Goal: Task Accomplishment & Management: Complete application form

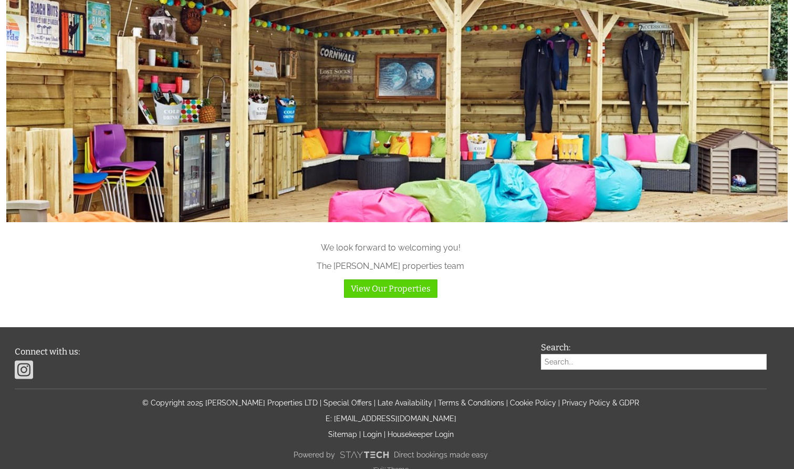
scroll to position [1037, 0]
click at [373, 431] on link "Login" at bounding box center [372, 435] width 19 height 8
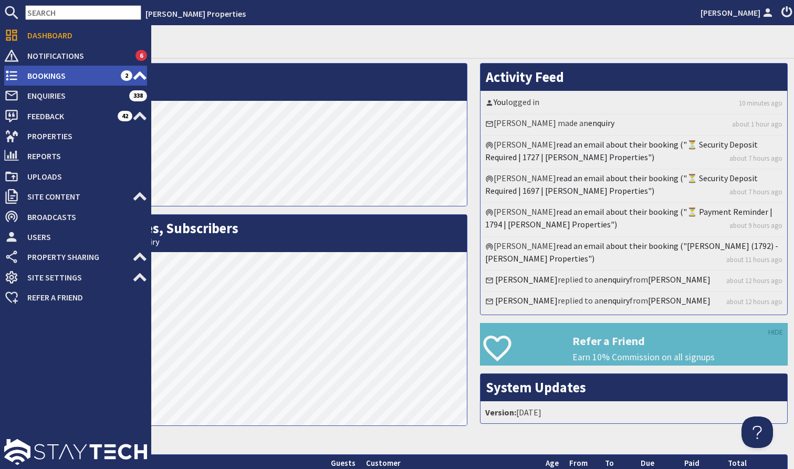
click at [70, 80] on span "Bookings" at bounding box center [70, 75] width 102 height 17
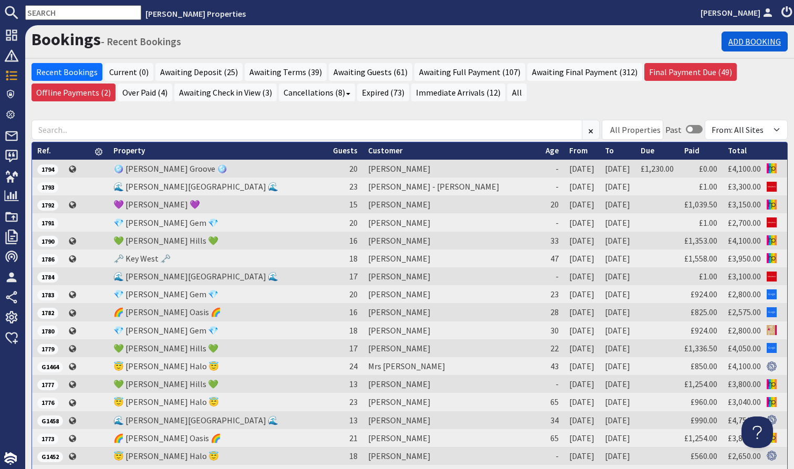
click at [750, 36] on link "Add Booking" at bounding box center [755, 42] width 66 height 20
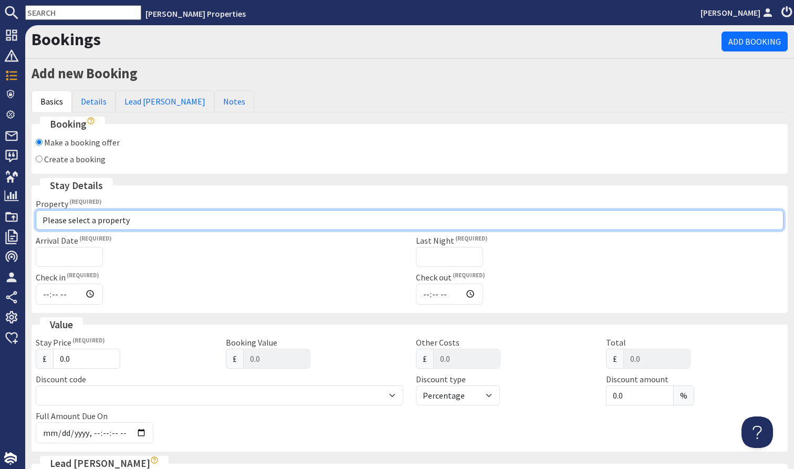
select select "658"
type input "16:00"
type input "10:00"
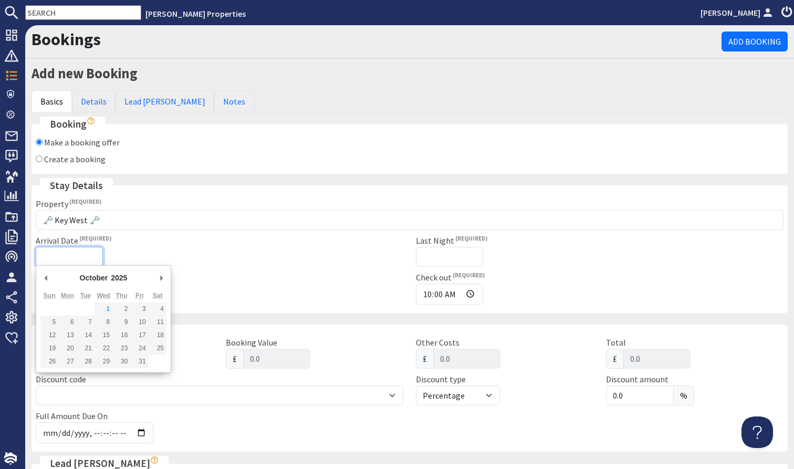
click at [83, 260] on input "Arrival Date" at bounding box center [69, 257] width 67 height 20
type input "[DATE]"
type input "2026-06-22T23:59:59"
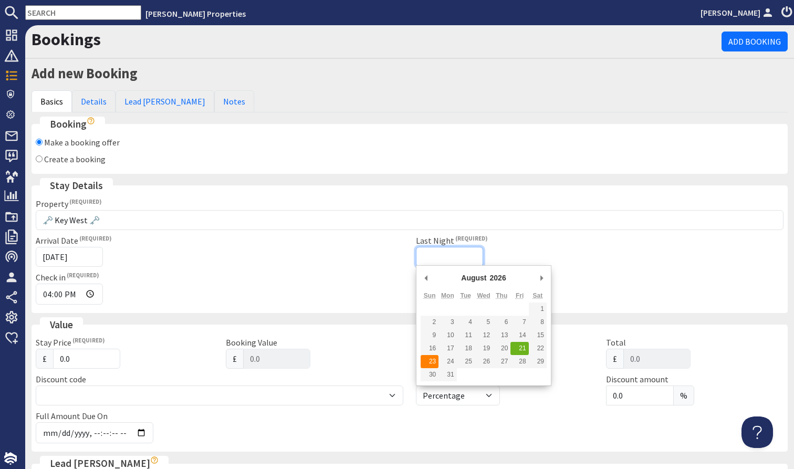
type input "[DATE]"
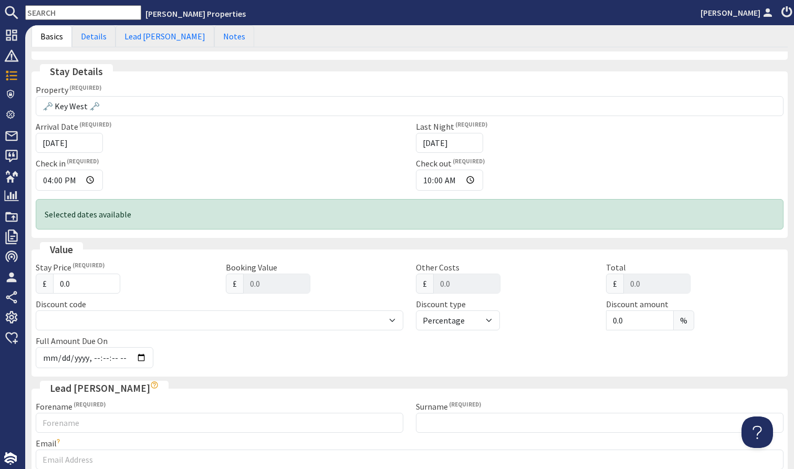
scroll to position [115, 0]
click at [78, 298] on label "Discount code" at bounding box center [61, 303] width 50 height 11
click at [77, 286] on input "0.0" at bounding box center [86, 283] width 67 height 20
type input "0"
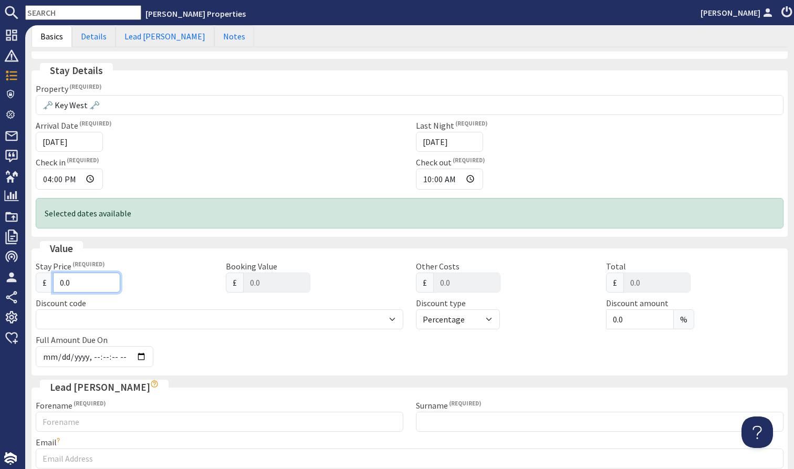
type input "0.00"
type input "3"
type input "3.00"
type input "37"
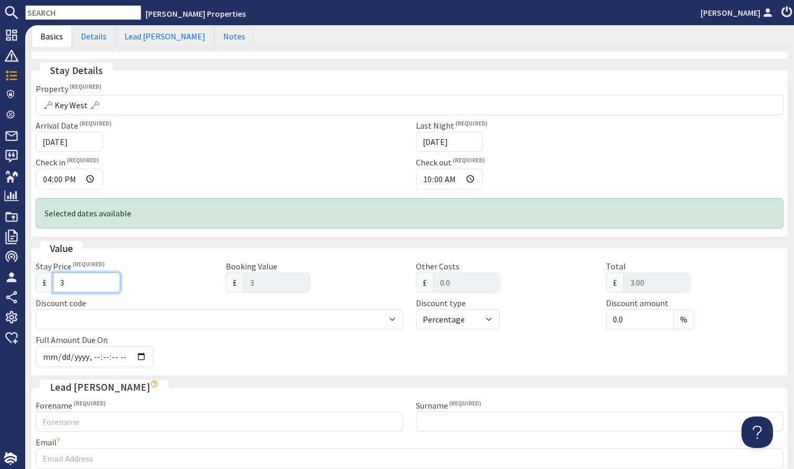
type input "37"
type input "37.00"
type input "378"
type input "378.00"
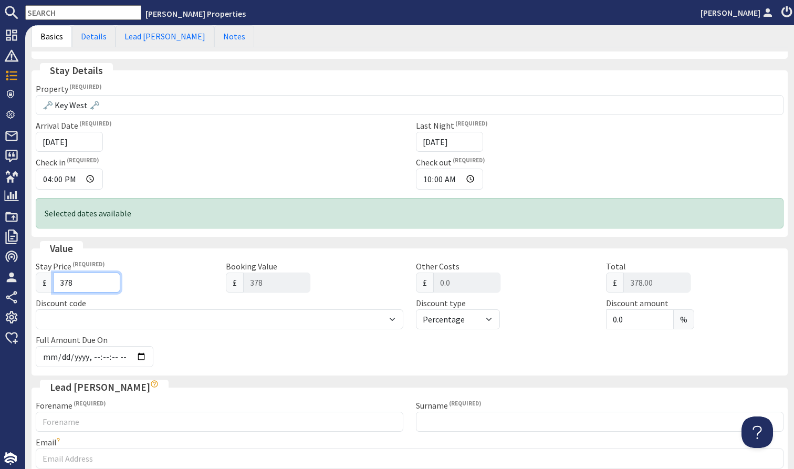
type input "3784"
type input "3784.00"
type input "3784"
click at [169, 286] on div "£ 3784" at bounding box center [124, 283] width 177 height 20
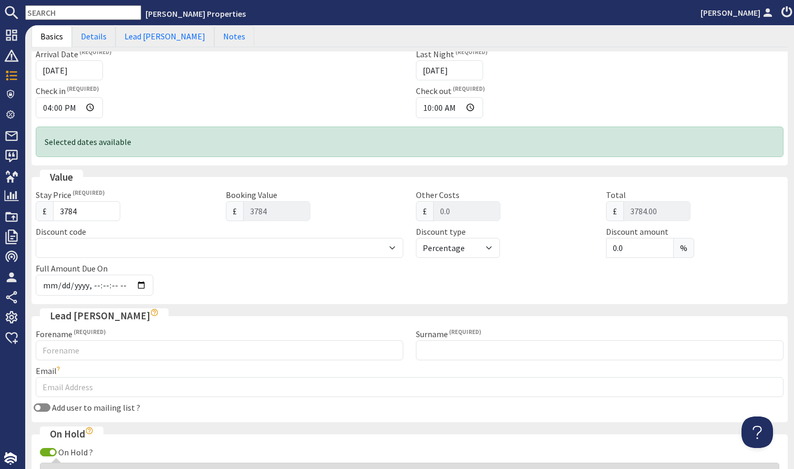
scroll to position [271, 0]
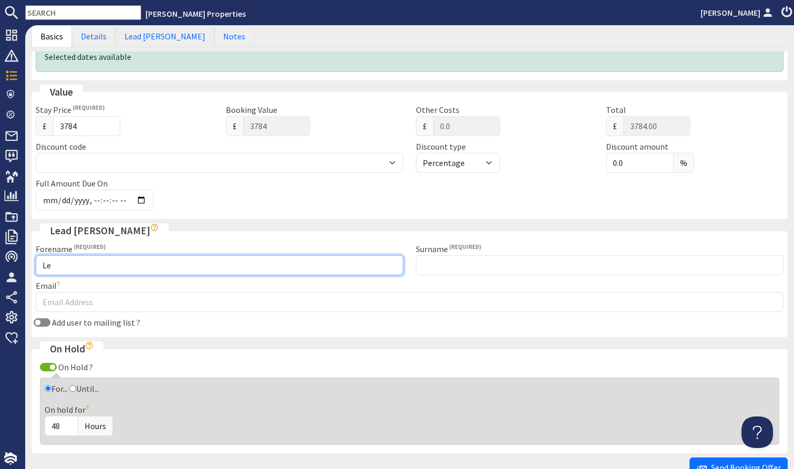
type input "L"
type input "Lucy"
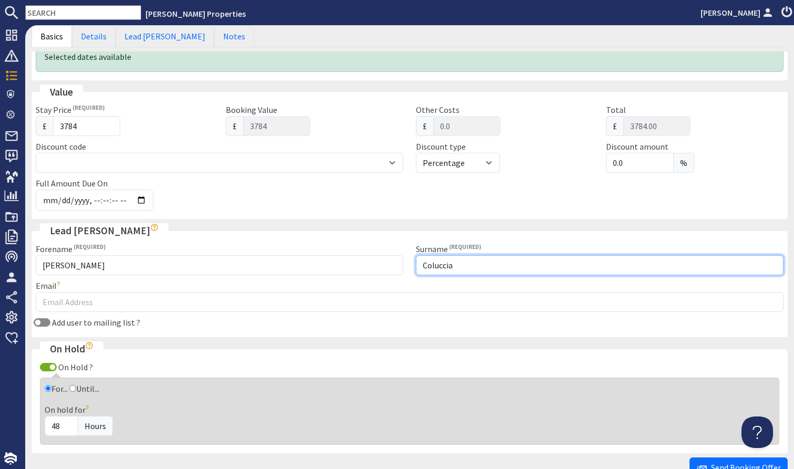
type input "Coluccia"
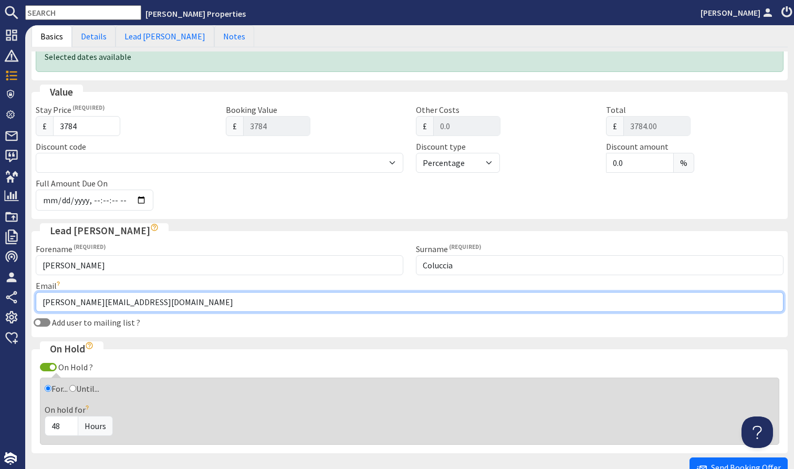
type input "lucycoluccia@icloud.com"
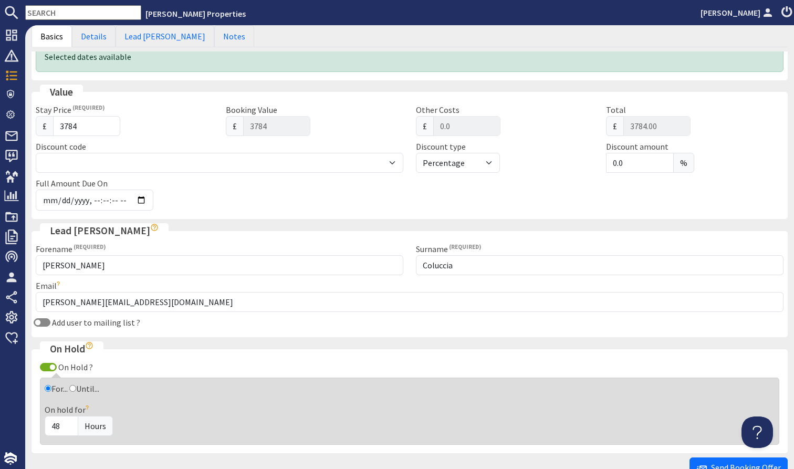
click at [241, 339] on div "Booking Make a booking offer Create a booking Making a booking offer will creat…" at bounding box center [410, 149] width 756 height 608
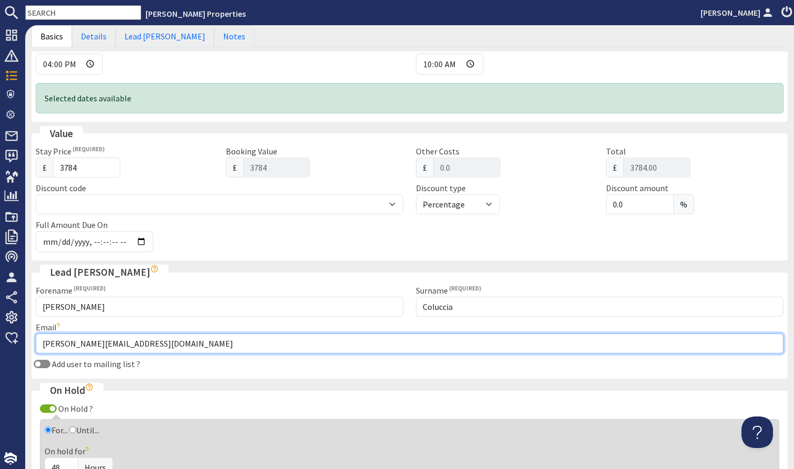
drag, startPoint x: 241, startPoint y: 339, endPoint x: 208, endPoint y: 232, distance: 112.0
click at [208, 232] on div "Booking Make a booking offer Create a booking Making a booking offer will creat…" at bounding box center [410, 191] width 756 height 608
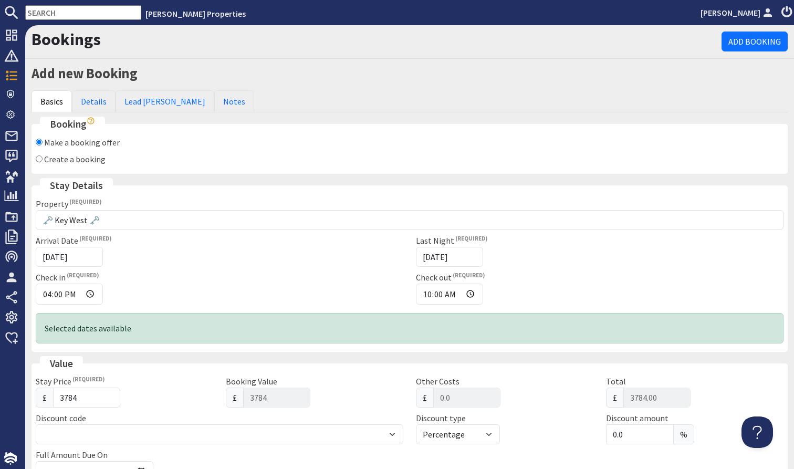
scroll to position [0, 0]
click at [39, 159] on input "Create a booking" at bounding box center [39, 158] width 7 height 7
radio input "true"
checkbox input "false"
click at [103, 99] on link "Details" at bounding box center [94, 101] width 44 height 22
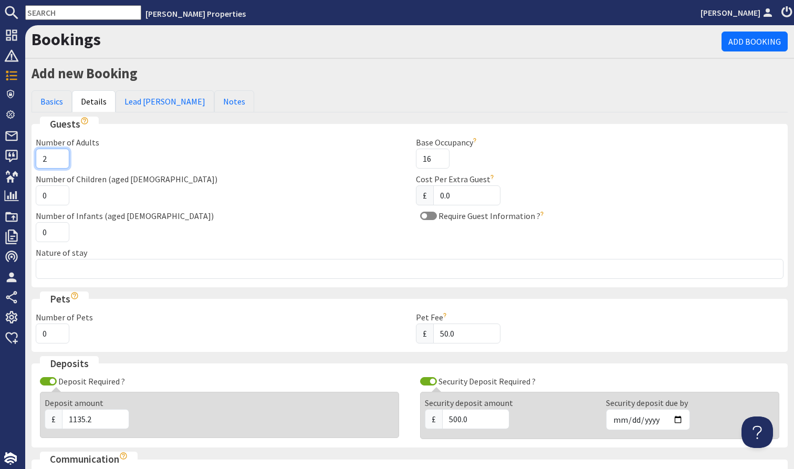
click at [58, 154] on input "2" at bounding box center [53, 159] width 34 height 20
click at [58, 154] on input "3" at bounding box center [53, 159] width 34 height 20
click at [58, 154] on input "4" at bounding box center [53, 159] width 34 height 20
click at [58, 154] on input "5" at bounding box center [53, 159] width 34 height 20
click at [58, 154] on input "6" at bounding box center [53, 159] width 34 height 20
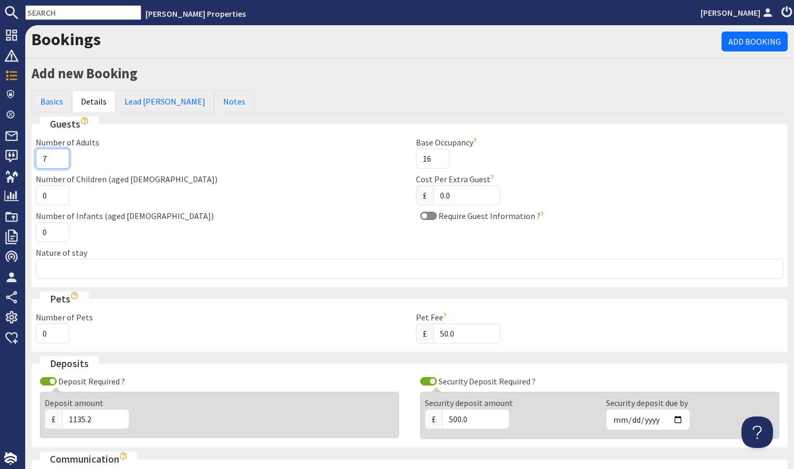
click at [58, 154] on input "7" at bounding box center [53, 159] width 34 height 20
click at [58, 154] on input "8" at bounding box center [53, 159] width 34 height 20
click at [58, 154] on input "9" at bounding box center [53, 159] width 34 height 20
click at [58, 154] on input "10" at bounding box center [53, 159] width 34 height 20
click at [58, 154] on input "11" at bounding box center [53, 159] width 34 height 20
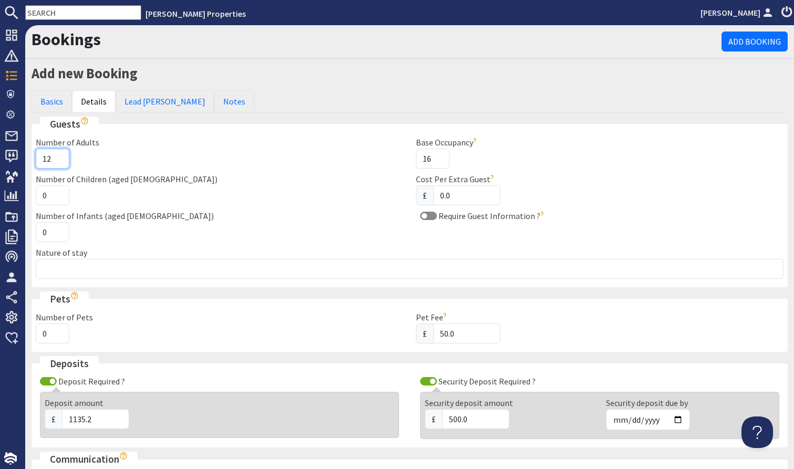
click at [58, 154] on input "12" at bounding box center [53, 159] width 34 height 20
click at [58, 154] on input "13" at bounding box center [53, 159] width 34 height 20
click at [58, 154] on input "14" at bounding box center [53, 159] width 34 height 20
click at [58, 154] on input "15" at bounding box center [53, 159] width 34 height 20
click at [58, 154] on input "16" at bounding box center [53, 159] width 34 height 20
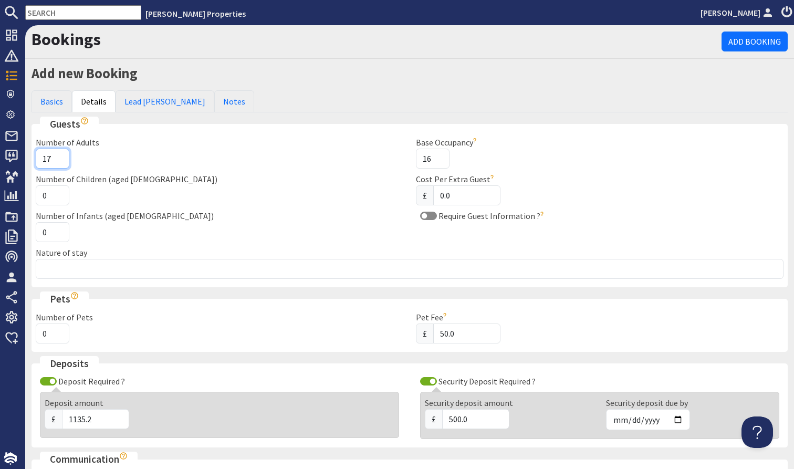
click at [58, 154] on input "17" at bounding box center [53, 159] width 34 height 20
click at [58, 154] on input "18" at bounding box center [53, 159] width 34 height 20
click at [58, 154] on input "19" at bounding box center [53, 159] width 34 height 20
click at [58, 154] on input "20" at bounding box center [53, 159] width 34 height 20
type input "21"
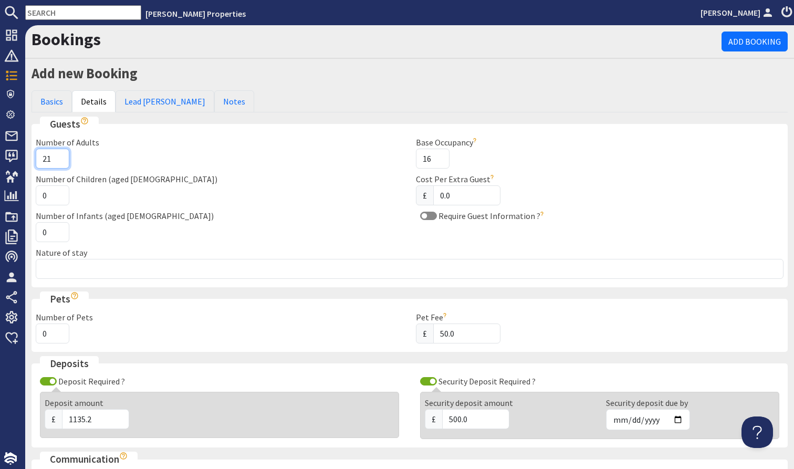
click at [58, 154] on input "21" at bounding box center [53, 159] width 34 height 20
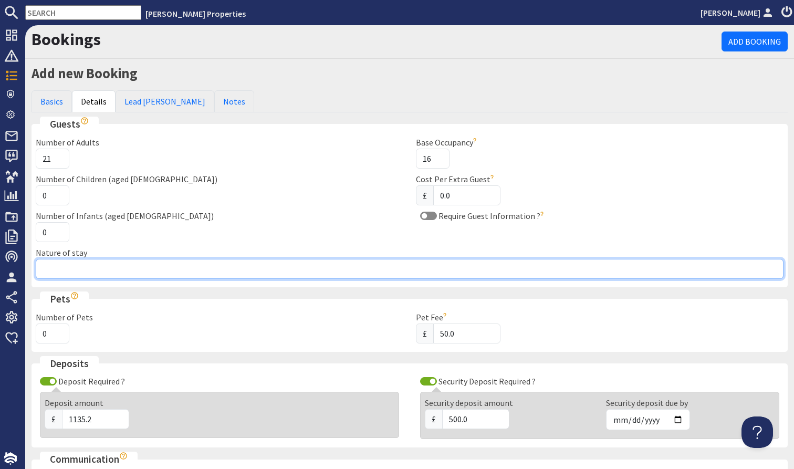
click at [111, 263] on input "Nature of stay" at bounding box center [410, 269] width 748 height 20
type input "hen"
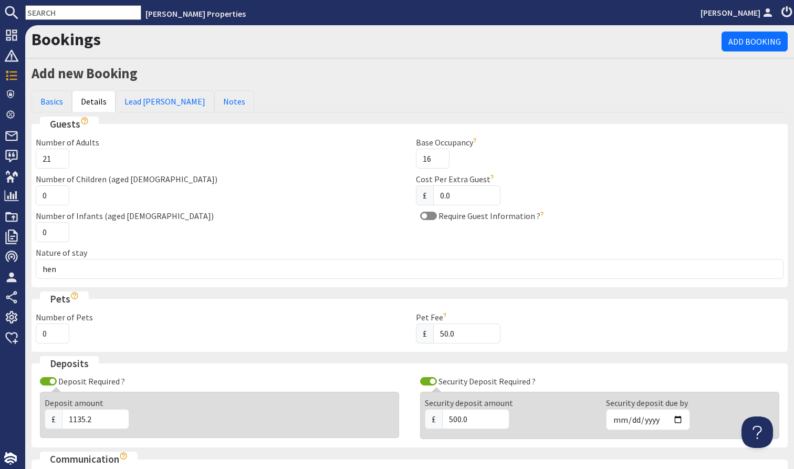
click at [185, 347] on fieldset "Pets Number of Pets 0 Pet Fee £ 50.0 Cost per each pet. The pet fee specified w…" at bounding box center [410, 321] width 756 height 60
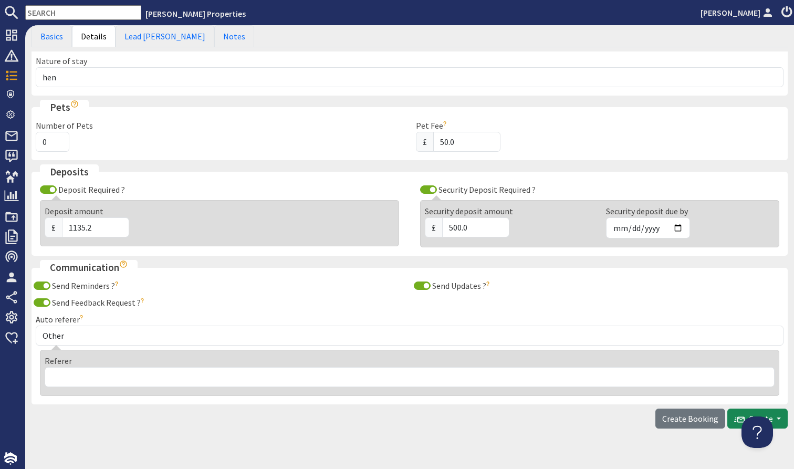
scroll to position [196, 0]
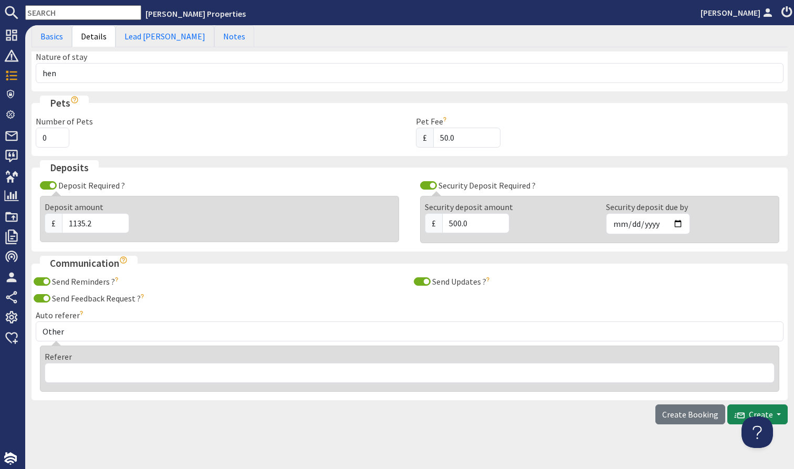
drag, startPoint x: 185, startPoint y: 347, endPoint x: 179, endPoint y: 350, distance: 7.5
click at [185, 347] on div "Referer" at bounding box center [409, 369] width 739 height 46
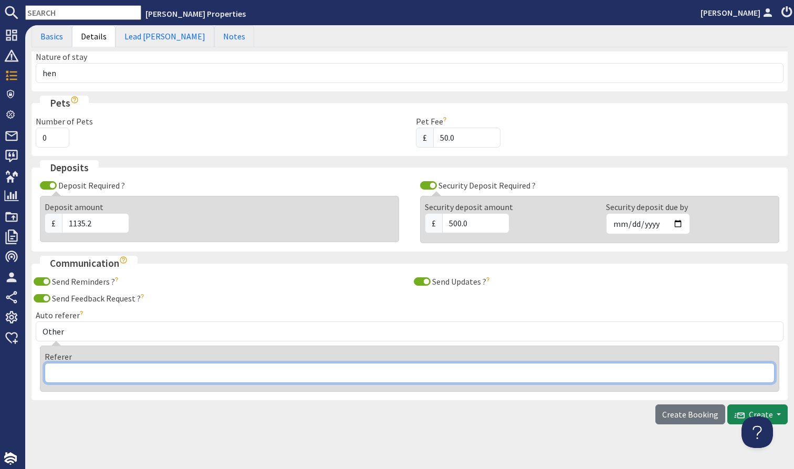
click at [160, 380] on input "Referer" at bounding box center [410, 373] width 730 height 20
type input "go hen"
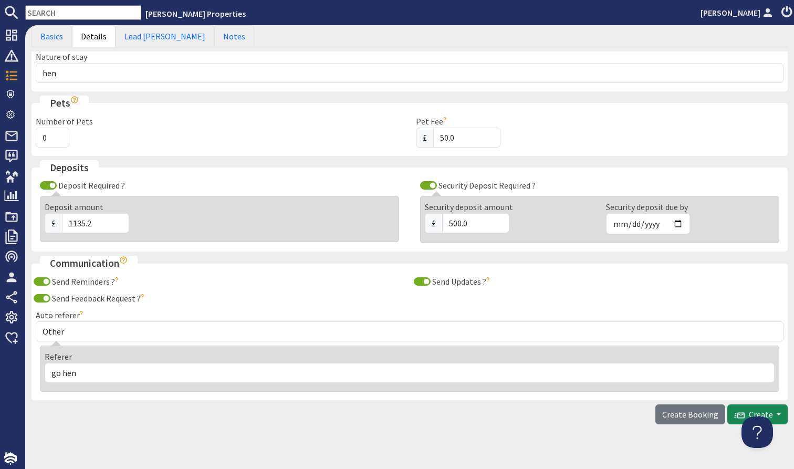
click at [43, 282] on input "Send Reminders ?" at bounding box center [42, 281] width 17 height 8
checkbox input "false"
click at [43, 294] on input "Send Feedback Request ?" at bounding box center [42, 298] width 17 height 8
checkbox input "false"
click at [412, 284] on div "Send Updates ? The lead booker will be sent an email when you modify a booking …" at bounding box center [600, 281] width 380 height 13
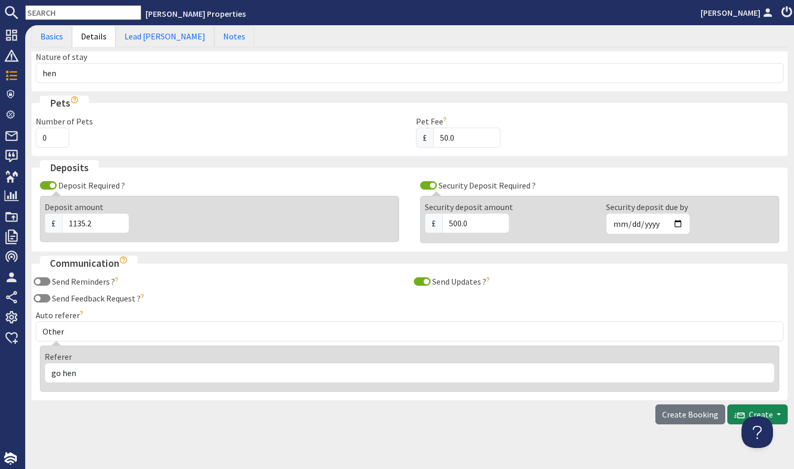
click at [420, 281] on input "Send Updates ?" at bounding box center [422, 281] width 17 height 8
checkbox input "false"
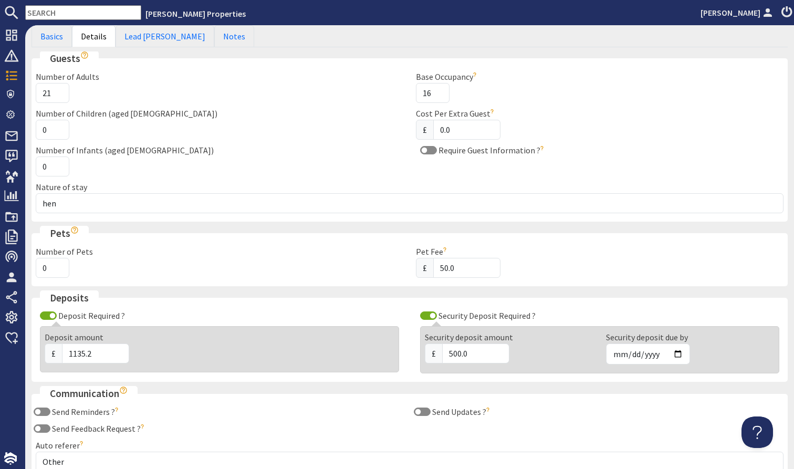
scroll to position [29, 0]
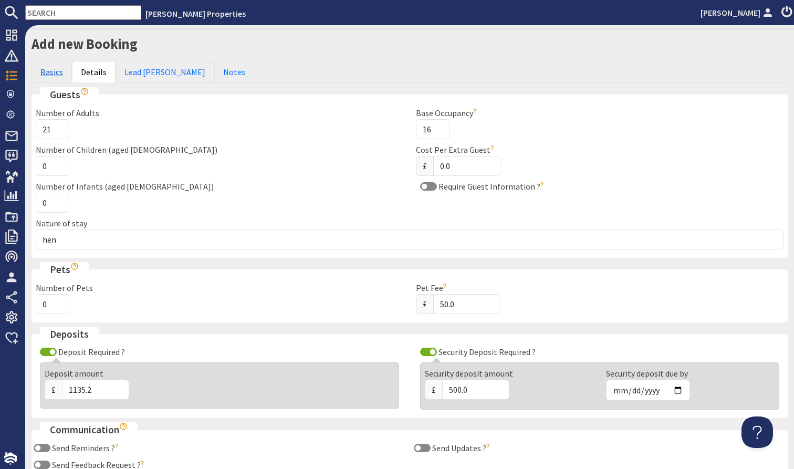
click at [55, 68] on link "Basics" at bounding box center [52, 72] width 40 height 22
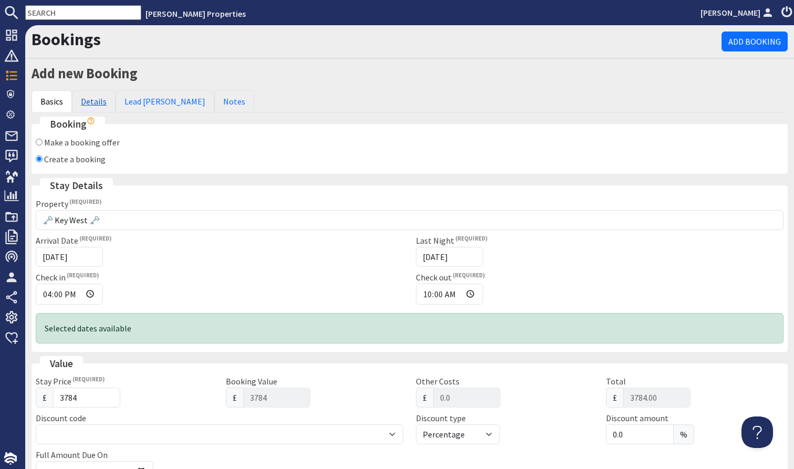
scroll to position [0, 0]
click at [93, 103] on link "Details" at bounding box center [94, 101] width 44 height 22
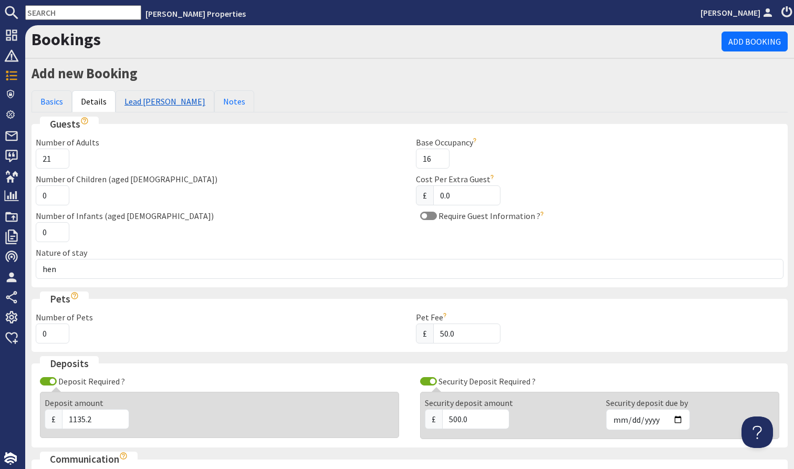
click at [147, 97] on link "Lead [PERSON_NAME]" at bounding box center [165, 101] width 99 height 22
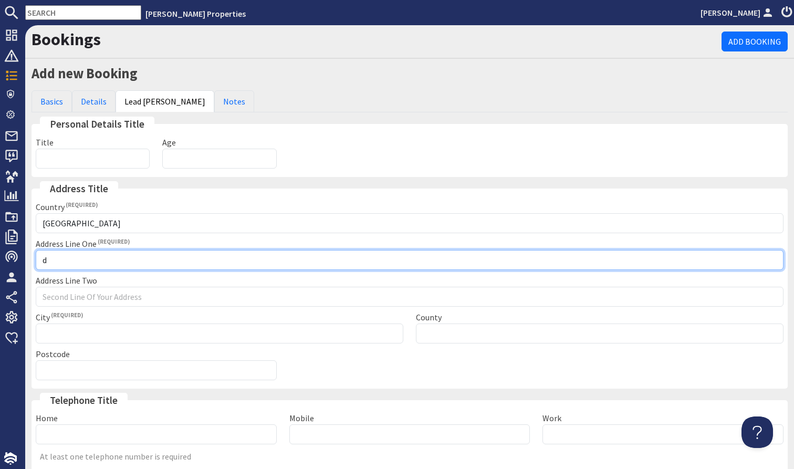
type input "d"
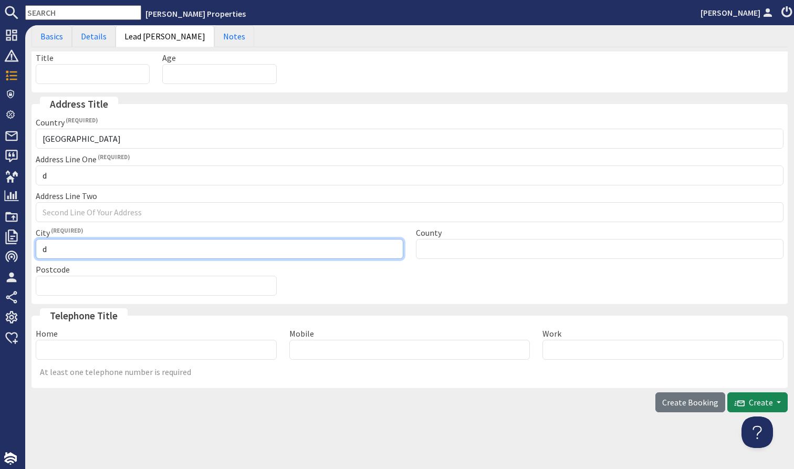
scroll to position [84, 0]
type input "d"
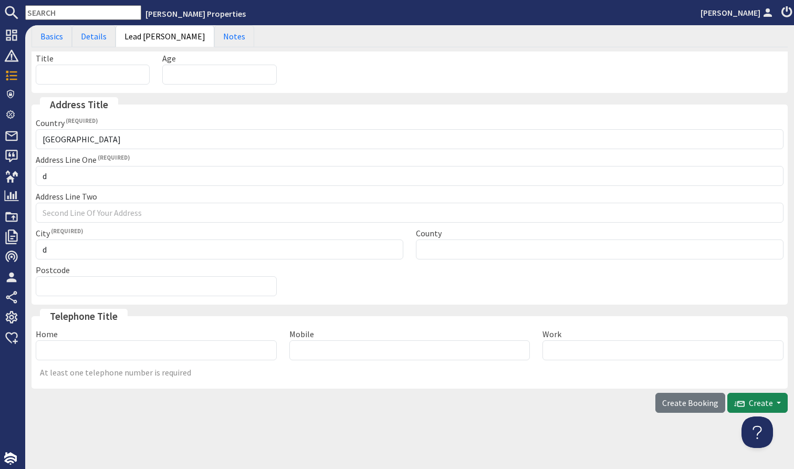
click at [246, 360] on div "Home Mobile Work At least one telephone number is required" at bounding box center [409, 356] width 760 height 57
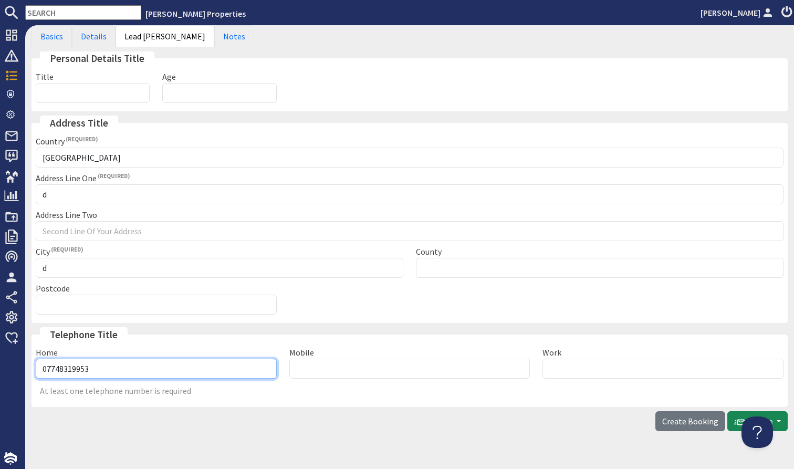
scroll to position [69, 0]
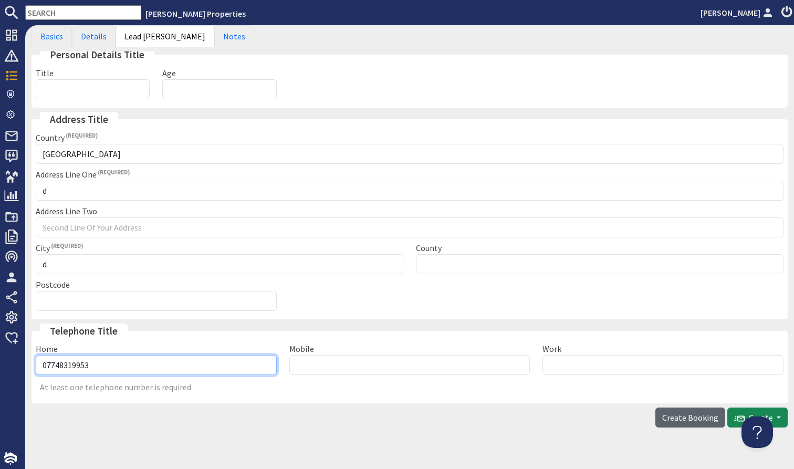
type input "07748319953"
click at [689, 419] on span "Create Booking" at bounding box center [690, 417] width 56 height 11
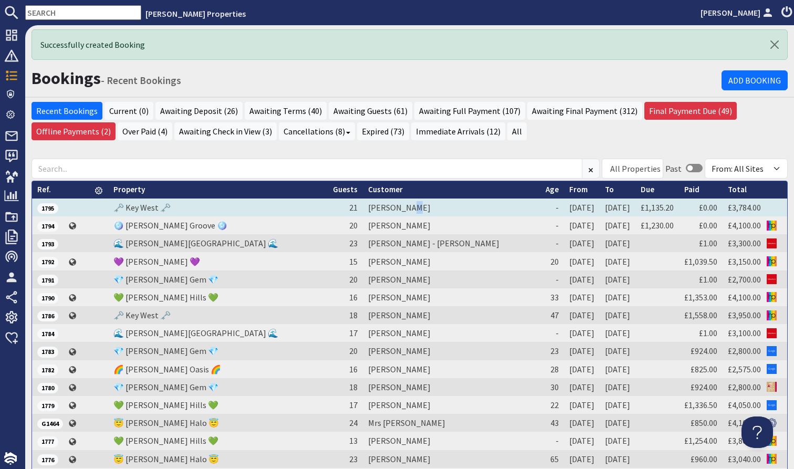
click at [375, 206] on td "[PERSON_NAME]" at bounding box center [451, 207] width 177 height 18
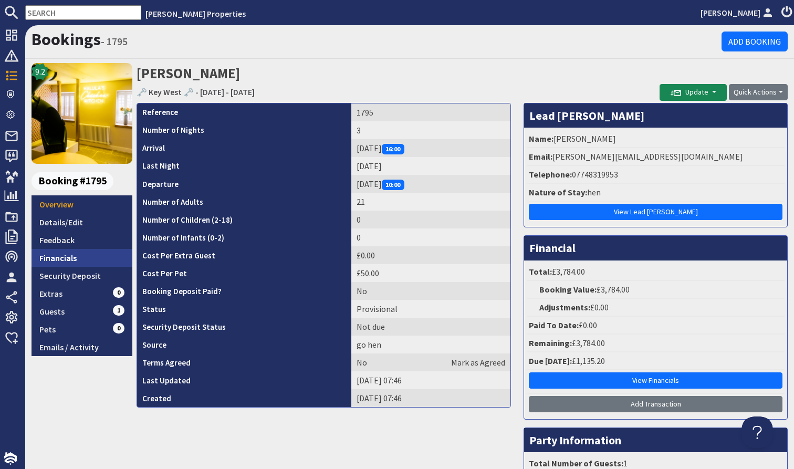
click at [80, 260] on link "Financials" at bounding box center [82, 258] width 101 height 18
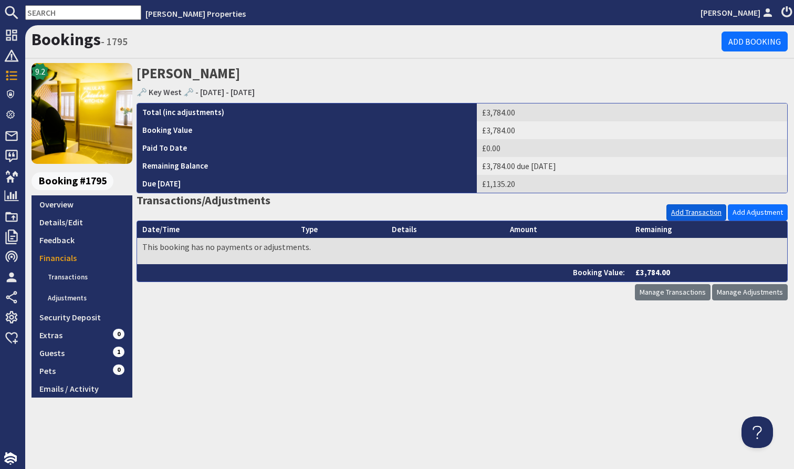
click at [689, 205] on link "Add Transaction" at bounding box center [696, 212] width 60 height 16
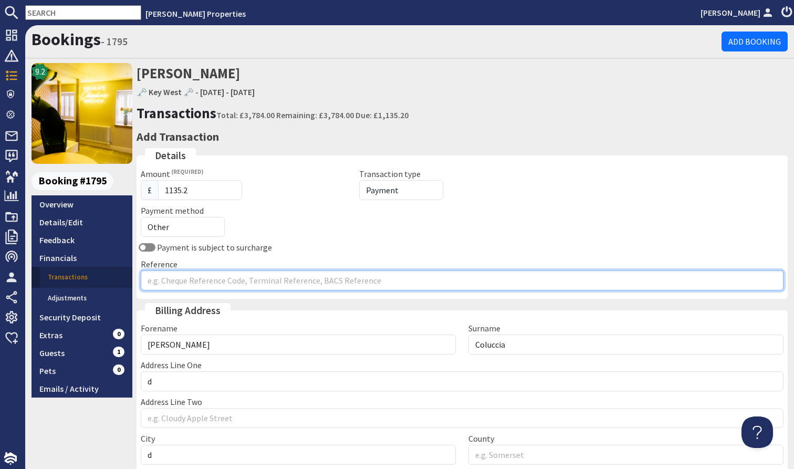
click at [239, 276] on input "Reference" at bounding box center [462, 280] width 643 height 20
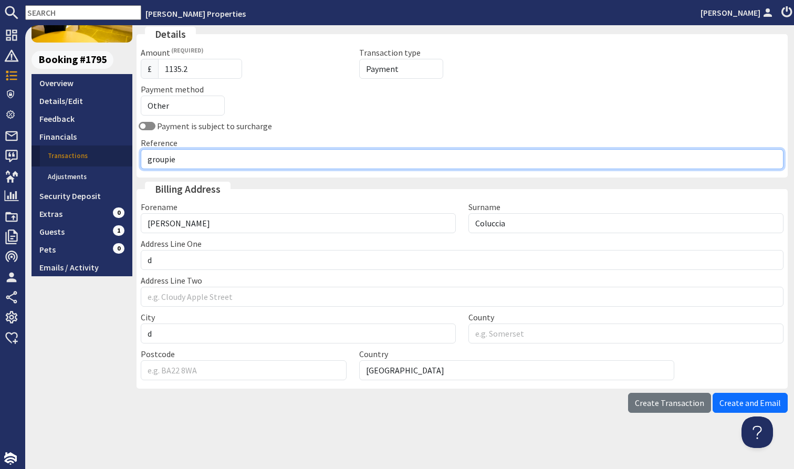
scroll to position [121, 0]
type input "groupie"
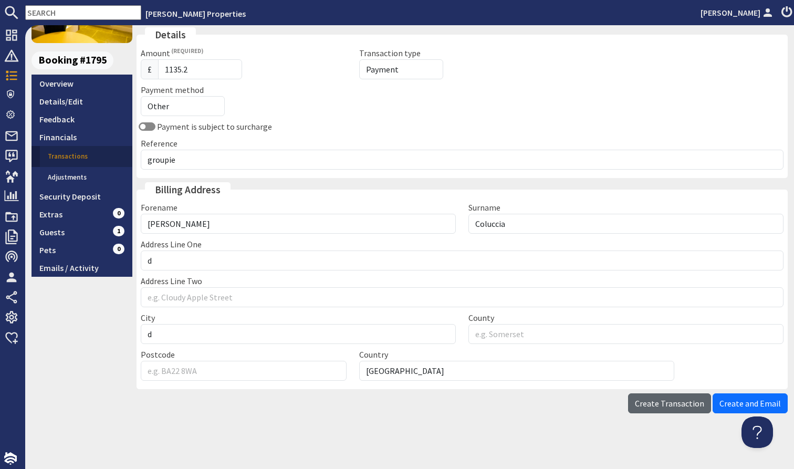
click at [662, 393] on button "Create Transaction" at bounding box center [669, 403] width 83 height 20
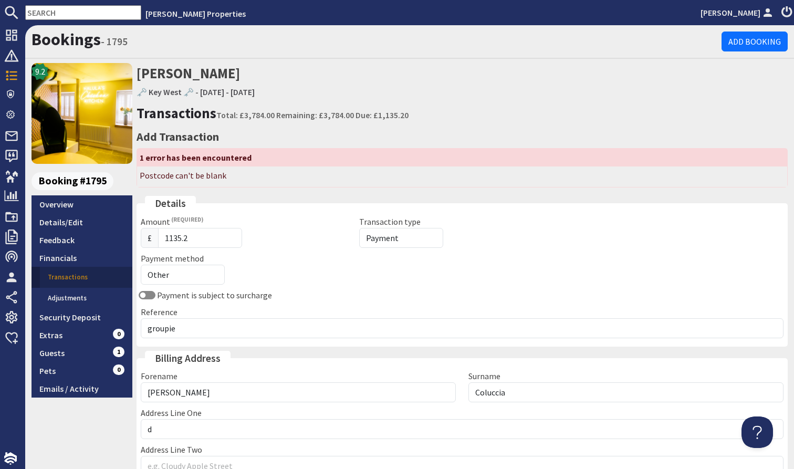
scroll to position [0, 0]
select select "offline_bank_transfer_payment"
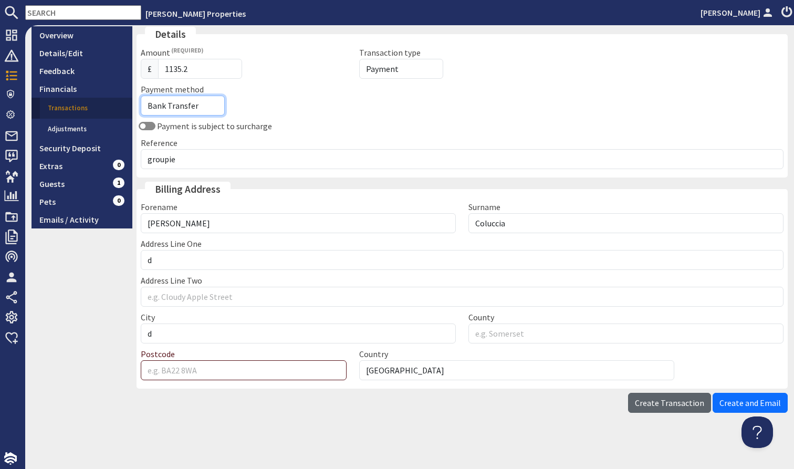
scroll to position [169, 0]
click at [685, 399] on span "Create Transaction" at bounding box center [669, 403] width 69 height 11
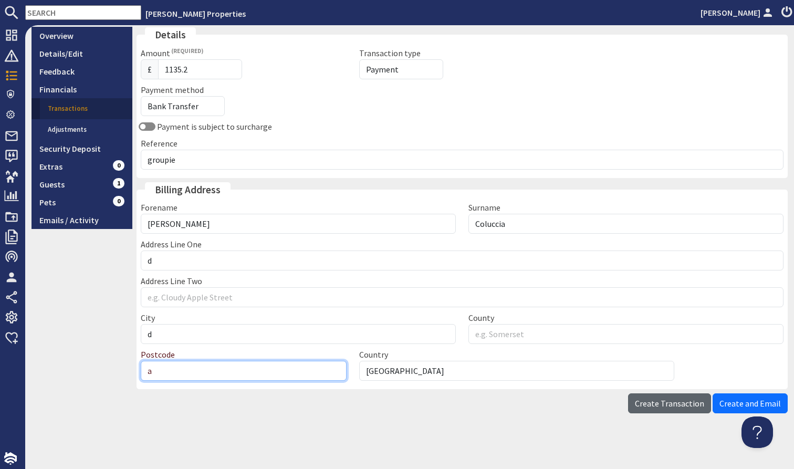
type input "a"
click at [667, 393] on button "Create Transaction" at bounding box center [669, 403] width 83 height 20
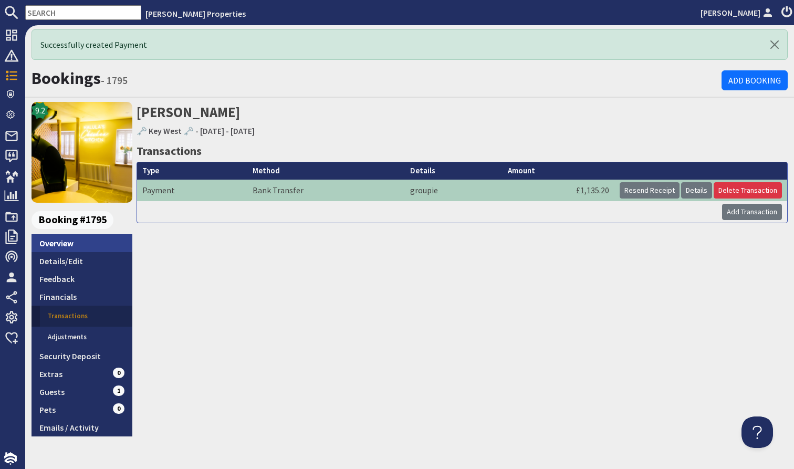
click at [83, 239] on link "Overview" at bounding box center [82, 243] width 101 height 18
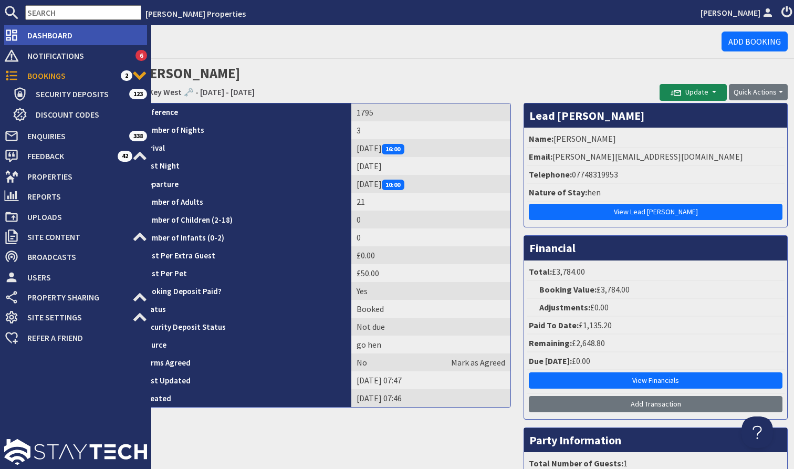
click at [69, 38] on span "Dashboard" at bounding box center [83, 35] width 128 height 17
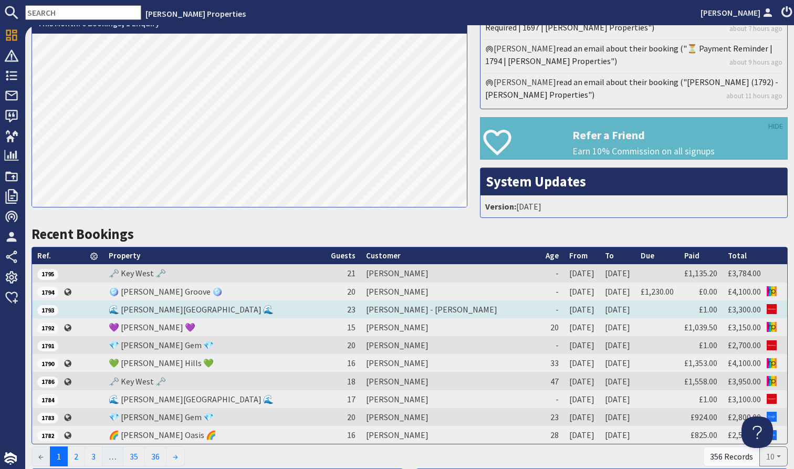
scroll to position [244, 0]
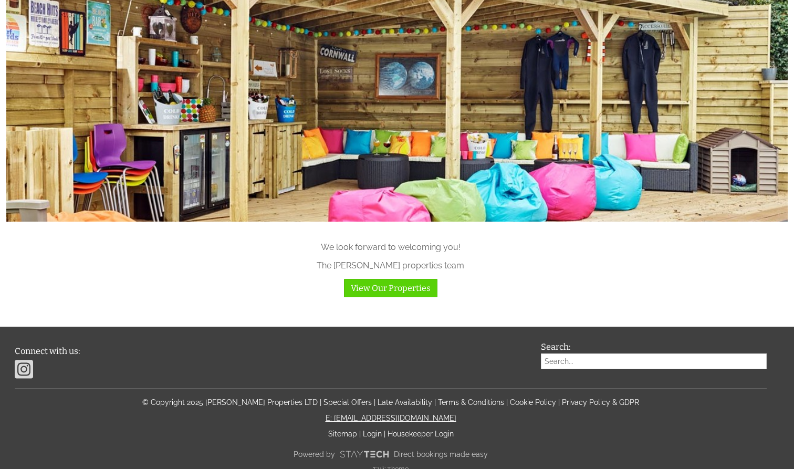
scroll to position [1037, 0]
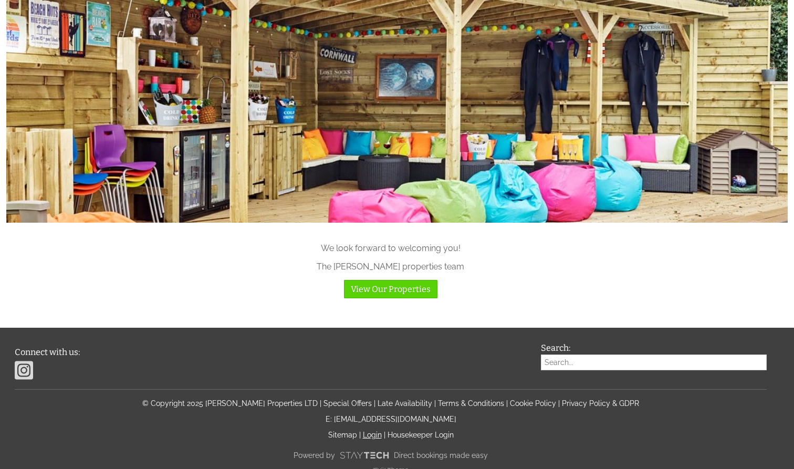
click at [379, 431] on link "Login" at bounding box center [372, 435] width 19 height 8
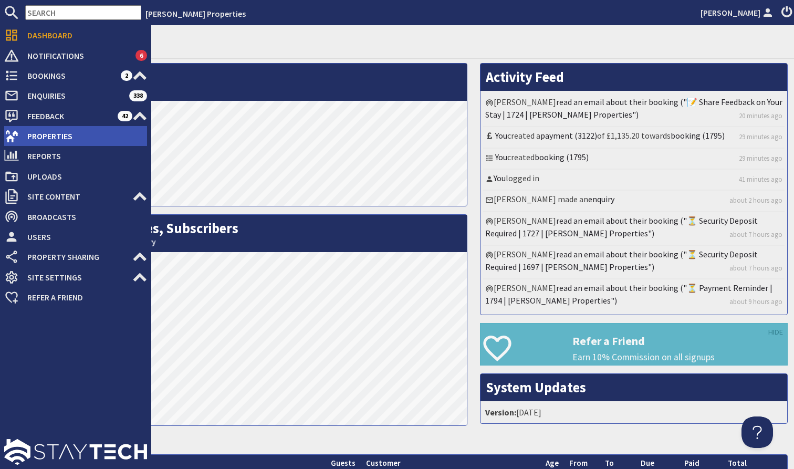
click at [95, 141] on span "Properties" at bounding box center [83, 136] width 128 height 17
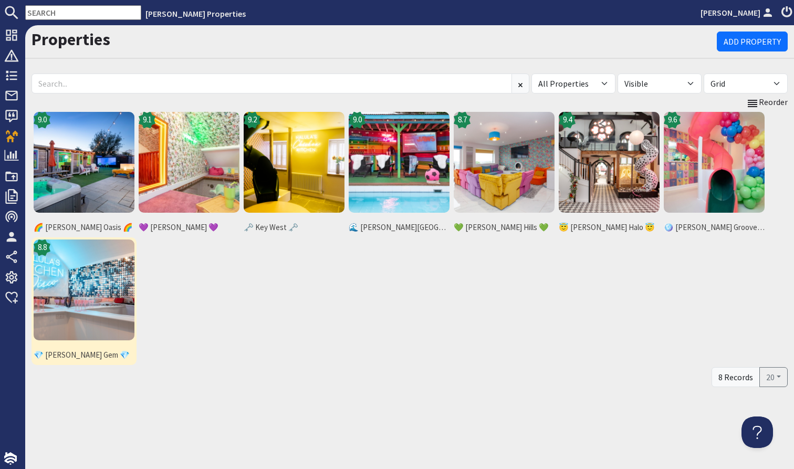
click at [97, 300] on img at bounding box center [84, 289] width 101 height 101
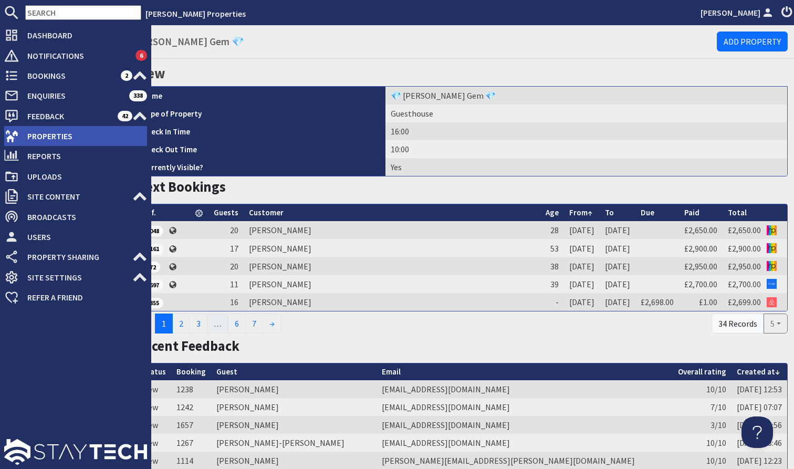
click at [25, 137] on span "Properties" at bounding box center [83, 136] width 128 height 17
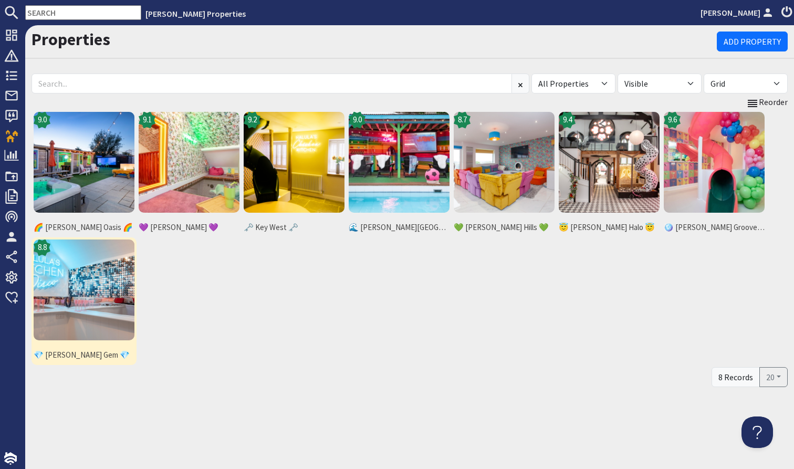
click at [69, 287] on img at bounding box center [84, 289] width 101 height 101
click at [14, 134] on use at bounding box center [11, 136] width 13 height 12
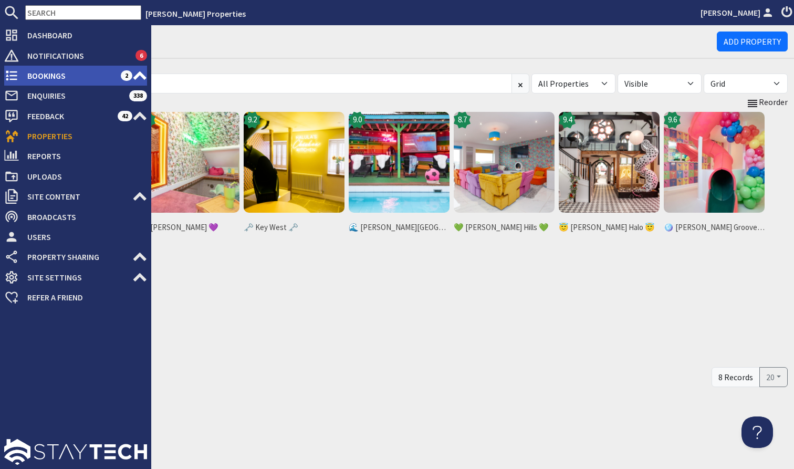
click at [74, 71] on span "Bookings" at bounding box center [70, 75] width 102 height 17
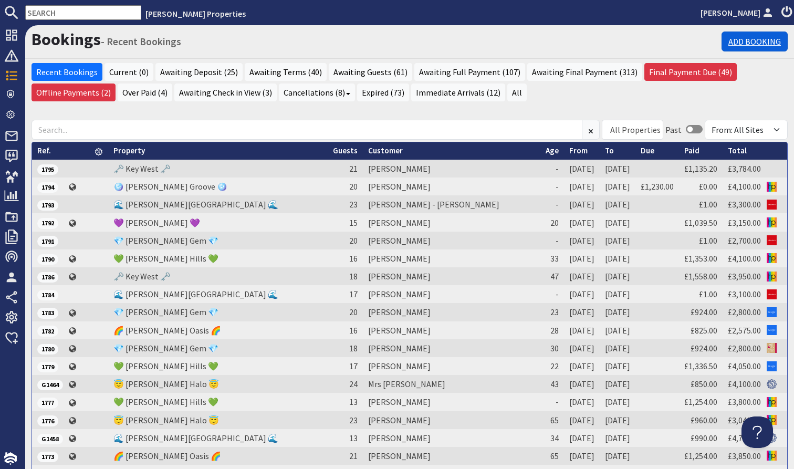
click at [764, 41] on link "Add Booking" at bounding box center [755, 42] width 66 height 20
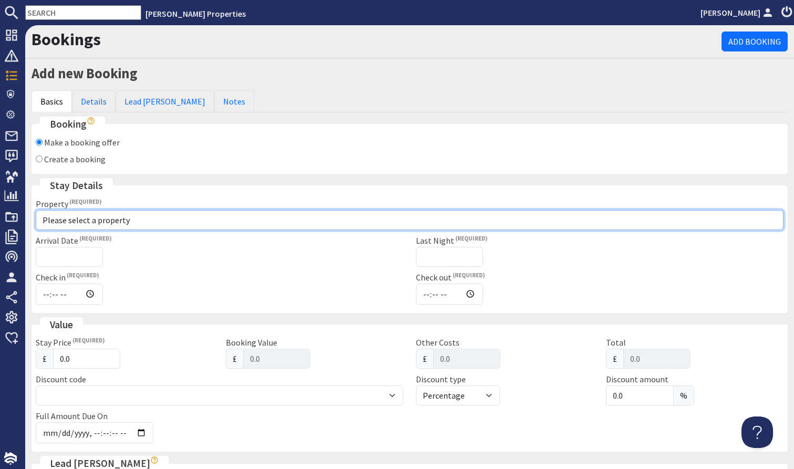
select select "760"
type input "16:00"
type input "10:00"
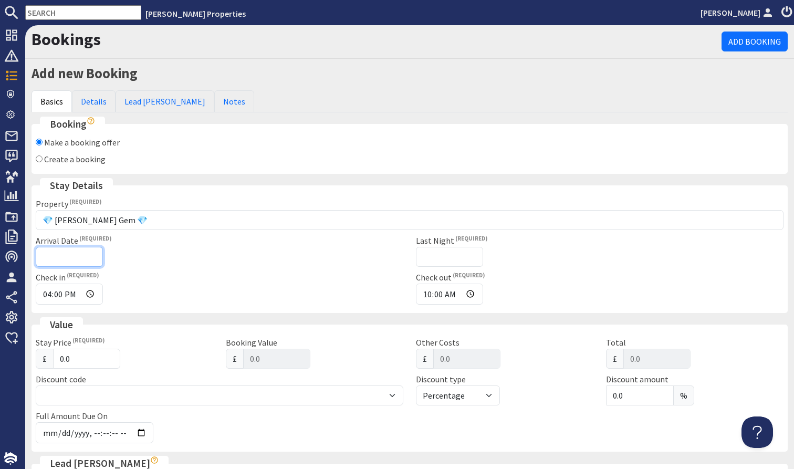
click at [70, 252] on input "Arrival Date" at bounding box center [69, 257] width 67 height 20
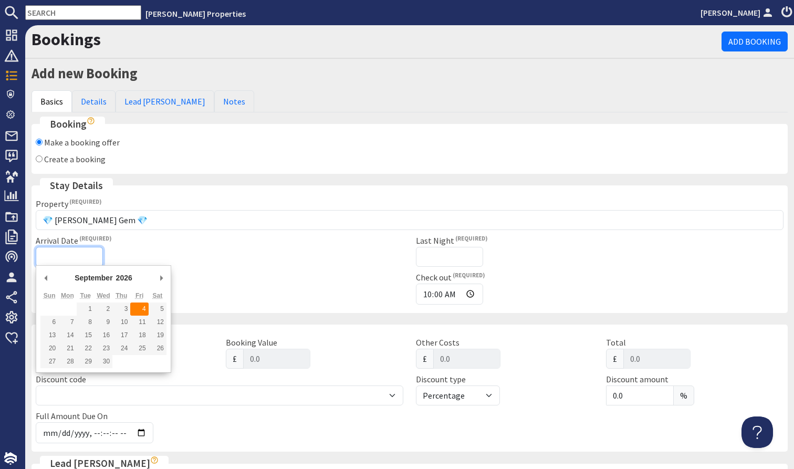
type input "[DATE]"
type input "[DATE]T23:59:59"
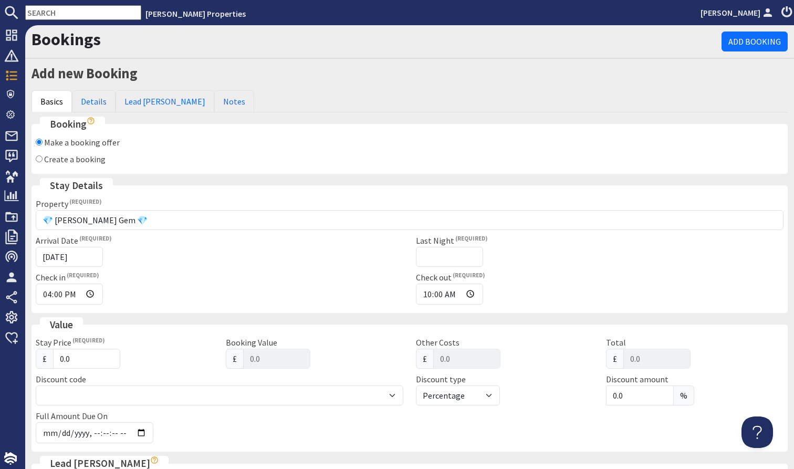
click at [440, 267] on div "Arrival Date [DATE] Last Night Check in 16:00 Check out 10:00" at bounding box center [409, 271] width 760 height 75
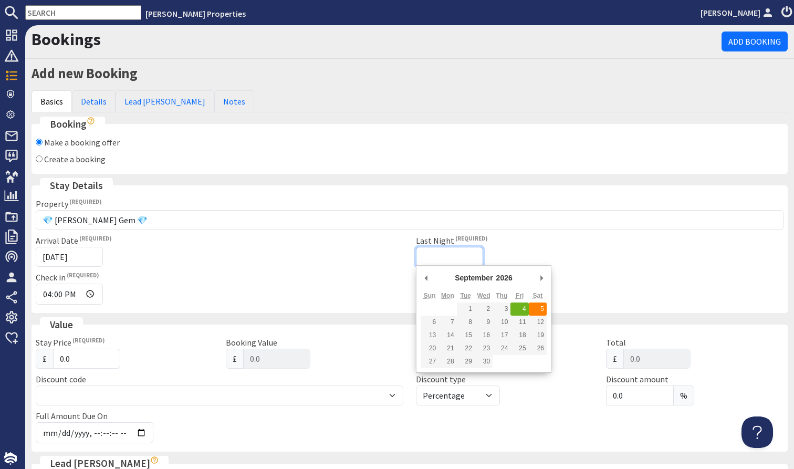
type input "[DATE]"
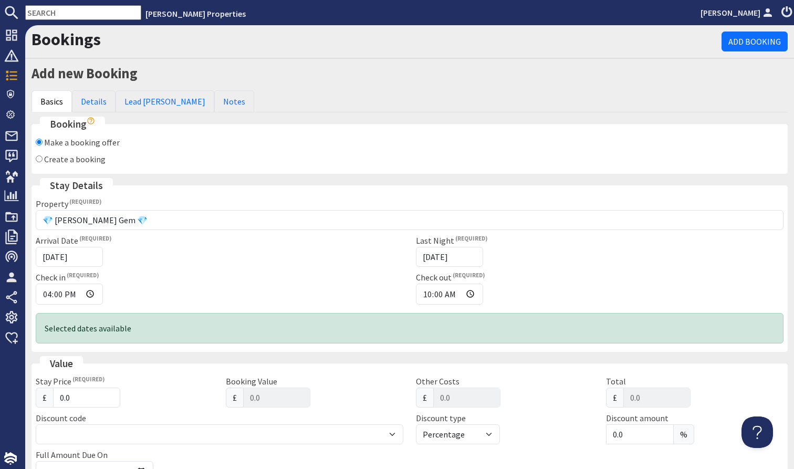
click at [310, 235] on div "Arrival Date [DATE]" at bounding box center [219, 250] width 380 height 33
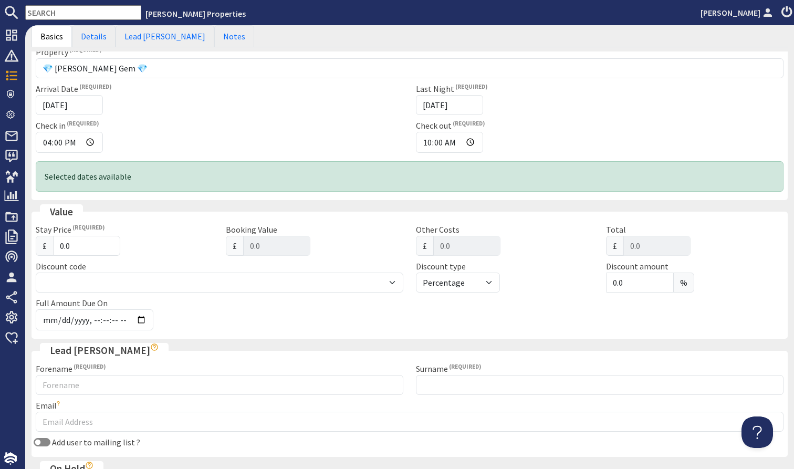
scroll to position [198, 0]
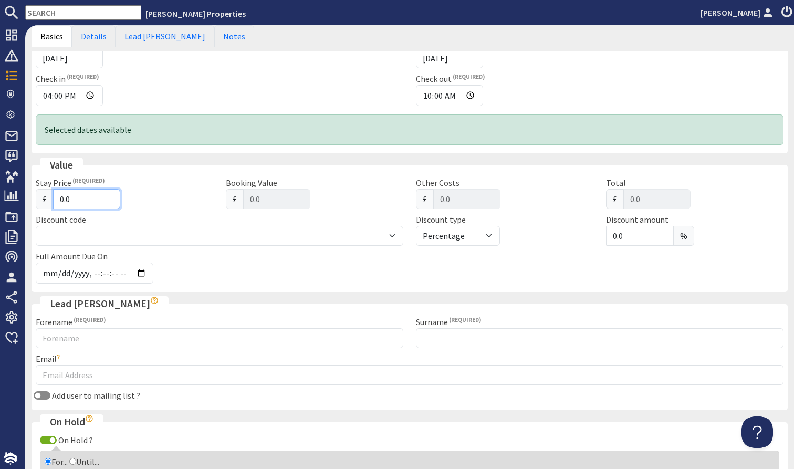
click at [77, 198] on input "0.0" at bounding box center [86, 199] width 67 height 20
type input "0"
type input "0.00"
type input "2"
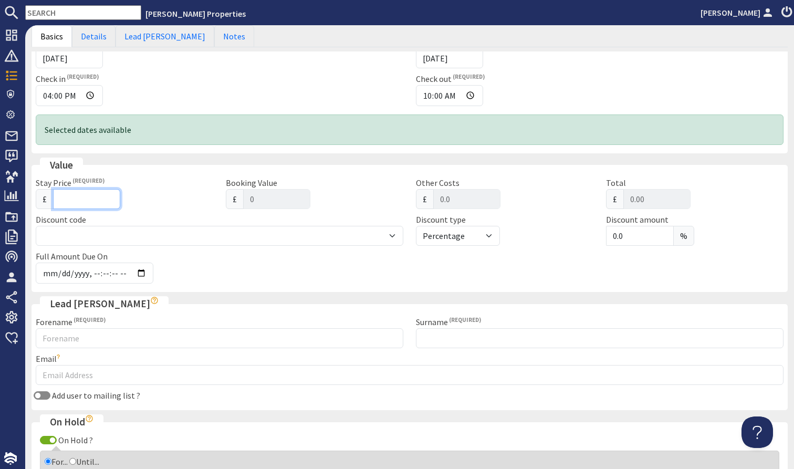
type input "2"
type input "2.00"
type input "25"
type input "25.00"
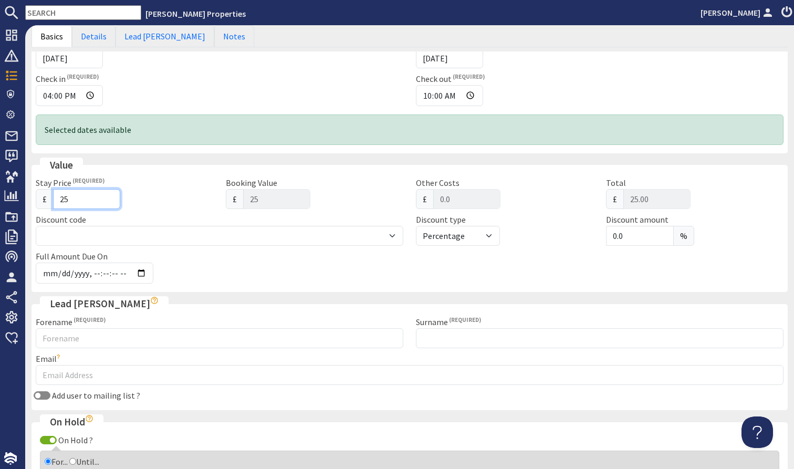
type input "252"
type input "252.00"
type input "2520"
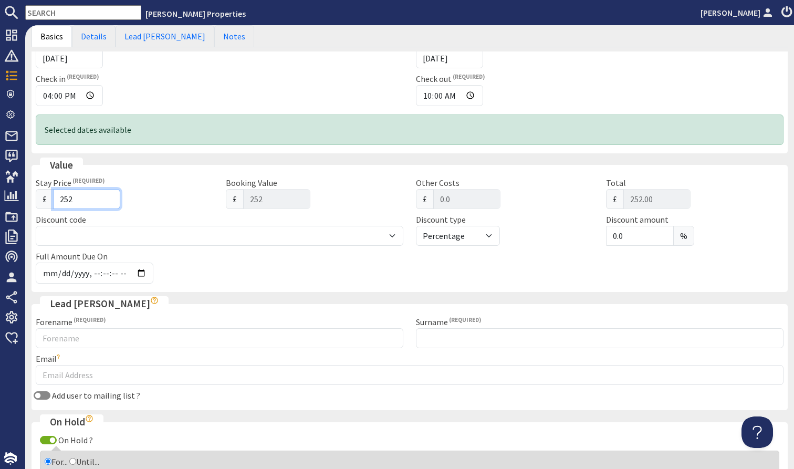
type input "2520.00"
type input "2520"
click at [270, 276] on div "Full Amount Due On" at bounding box center [156, 267] width 254 height 34
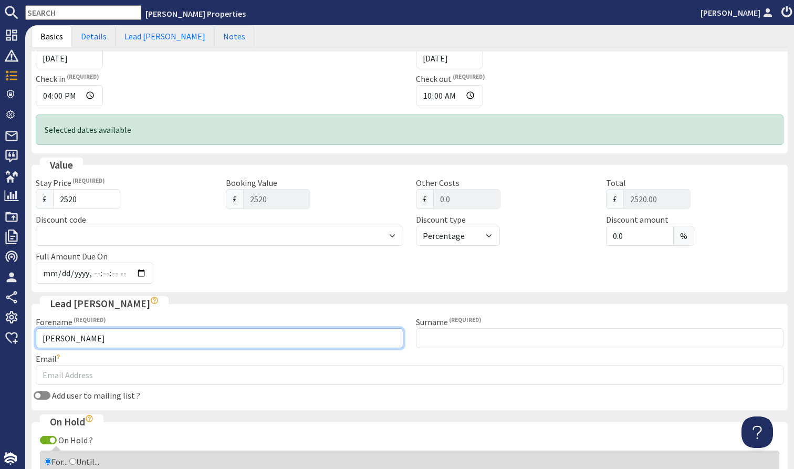
type input "[PERSON_NAME]"
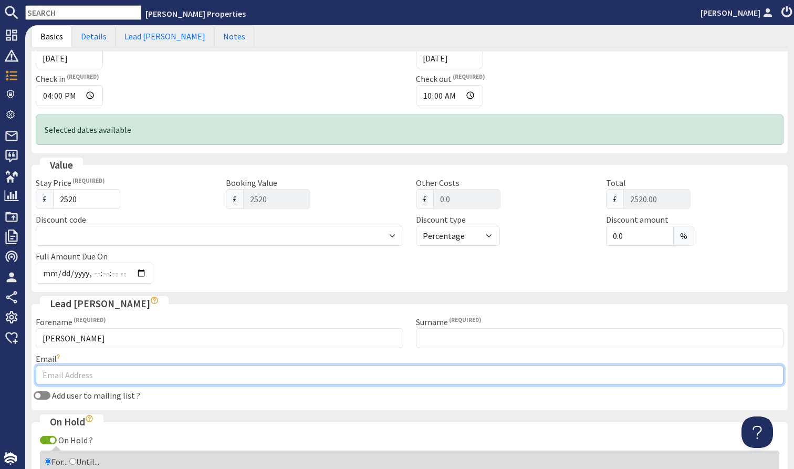
click at [196, 370] on input "Email" at bounding box center [410, 375] width 748 height 20
paste input "[EMAIL_ADDRESS][DOMAIN_NAME]"
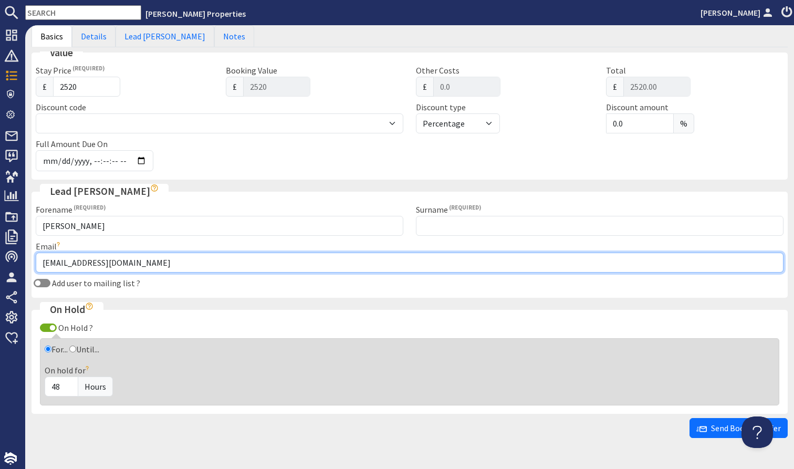
scroll to position [330, 0]
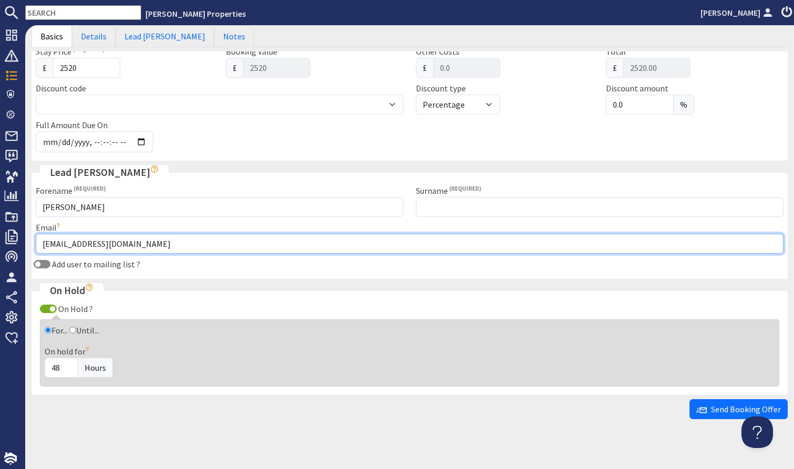
type input "[EMAIL_ADDRESS][DOMAIN_NAME]"
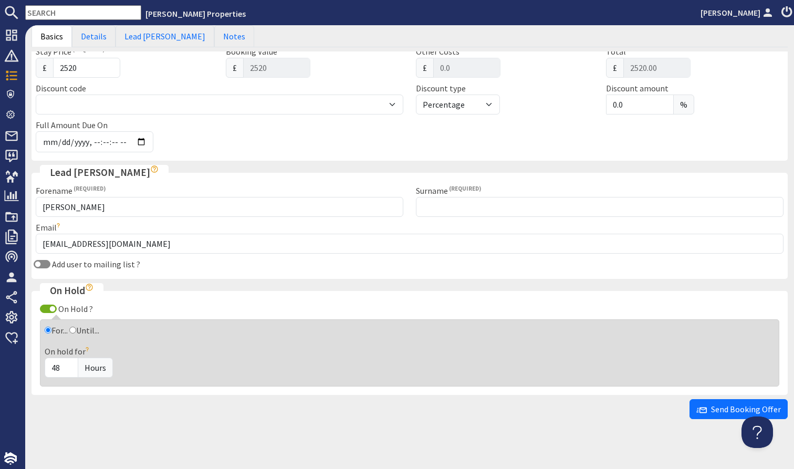
click at [49, 307] on input "On Hold ?" at bounding box center [48, 309] width 17 height 8
checkbox input "false"
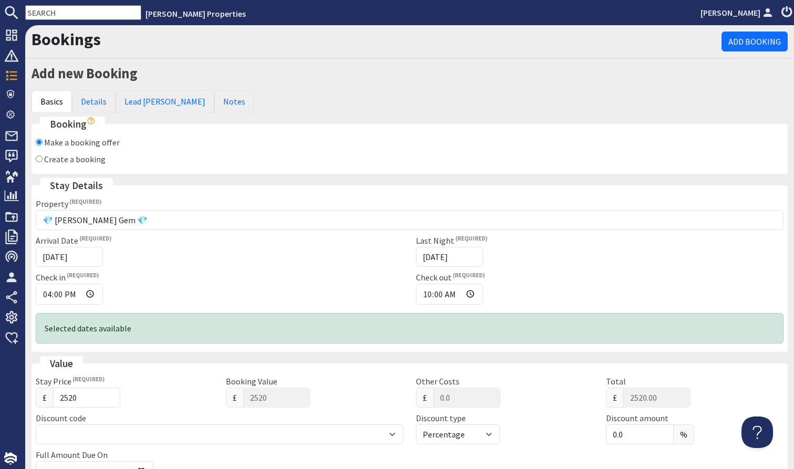
scroll to position [0, 0]
click at [97, 95] on link "Details" at bounding box center [94, 101] width 44 height 22
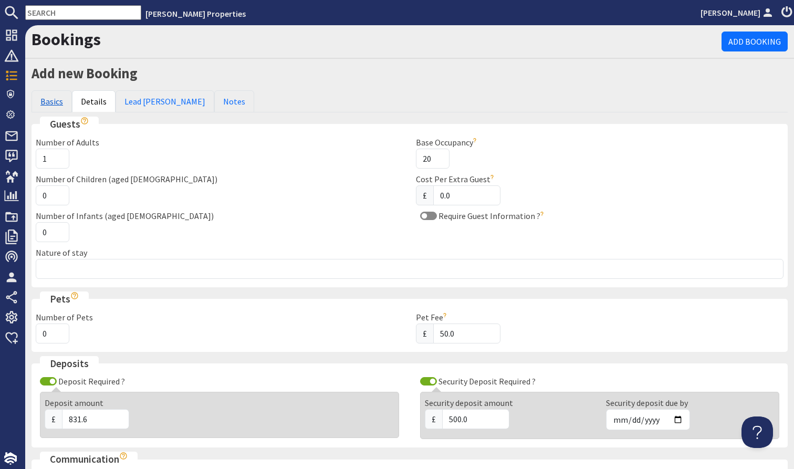
click at [58, 103] on link "Basics" at bounding box center [52, 101] width 40 height 22
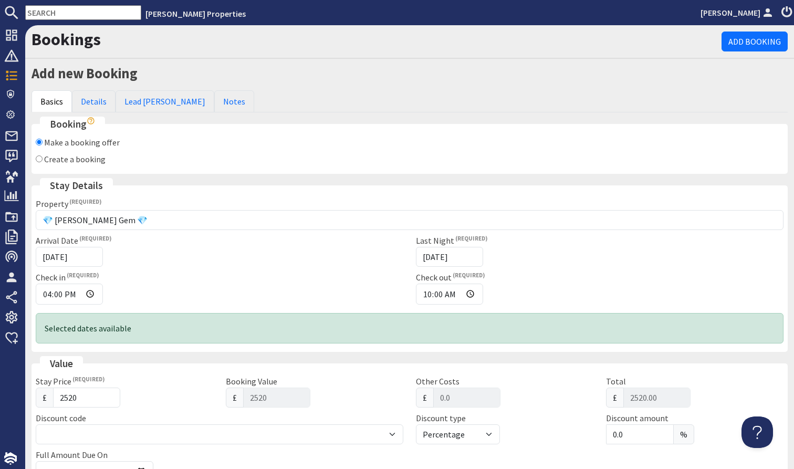
click at [41, 162] on input "Create a booking" at bounding box center [39, 158] width 7 height 7
radio input "true"
checkbox input "false"
click at [89, 94] on link "Details" at bounding box center [94, 101] width 44 height 22
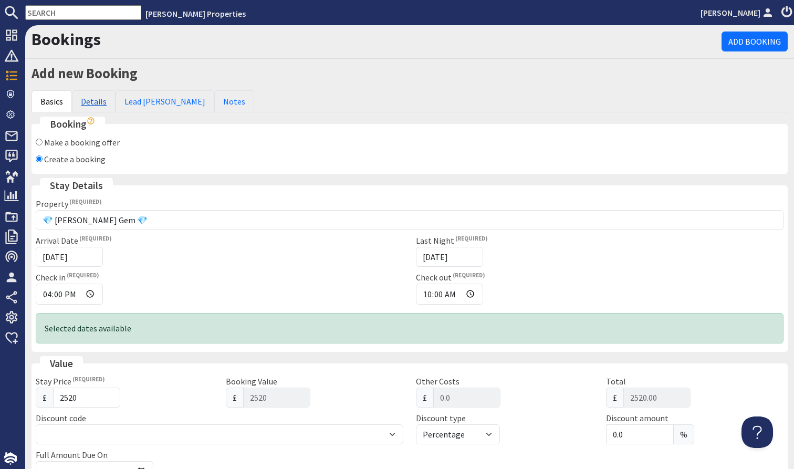
scroll to position [0, 0]
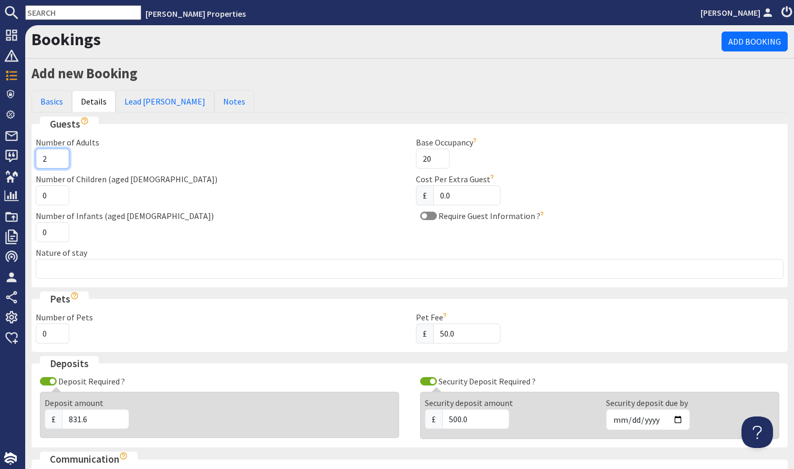
click at [58, 155] on input "2" at bounding box center [53, 159] width 34 height 20
click at [58, 155] on input "3" at bounding box center [53, 159] width 34 height 20
click at [58, 155] on input "4" at bounding box center [53, 159] width 34 height 20
click at [58, 155] on input "5" at bounding box center [53, 159] width 34 height 20
click at [58, 155] on input "6" at bounding box center [53, 159] width 34 height 20
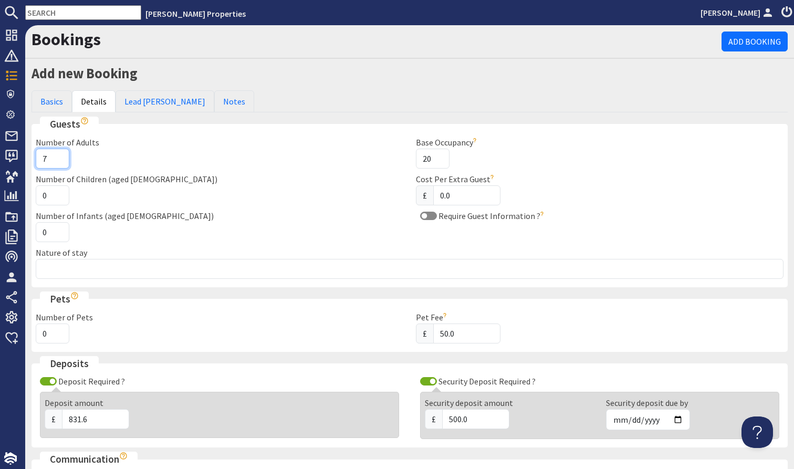
click at [58, 155] on input "7" at bounding box center [53, 159] width 34 height 20
click at [58, 155] on input "8" at bounding box center [53, 159] width 34 height 20
click at [58, 155] on input "9" at bounding box center [53, 159] width 34 height 20
click at [58, 155] on input "10" at bounding box center [53, 159] width 34 height 20
click at [58, 155] on input "11" at bounding box center [53, 159] width 34 height 20
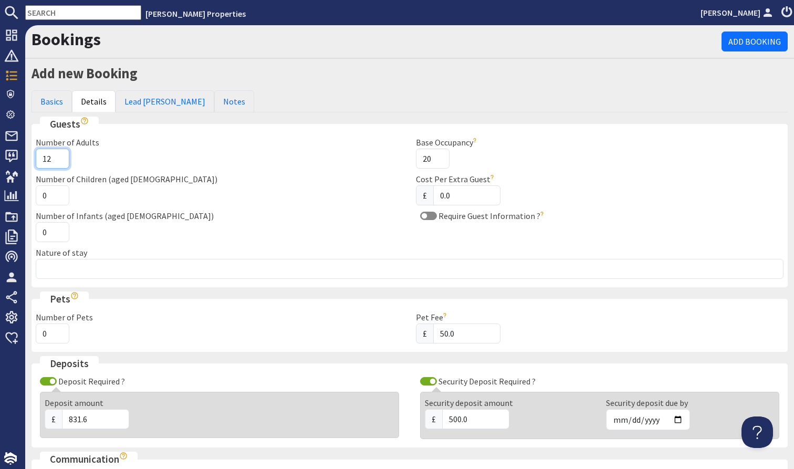
click at [58, 155] on input "12" at bounding box center [53, 159] width 34 height 20
click at [58, 155] on input "13" at bounding box center [53, 159] width 34 height 20
click at [58, 155] on input "14" at bounding box center [53, 159] width 34 height 20
click at [58, 155] on input "15" at bounding box center [53, 159] width 34 height 20
click at [58, 155] on input "16" at bounding box center [53, 159] width 34 height 20
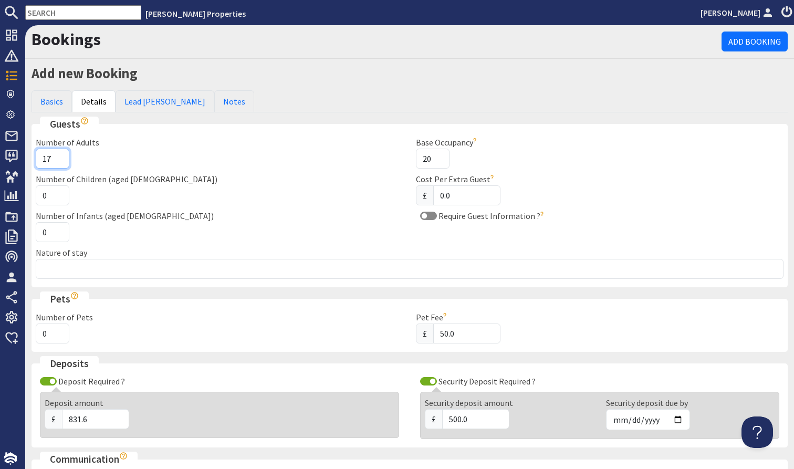
click at [58, 155] on input "17" at bounding box center [53, 159] width 34 height 20
type input "18"
click at [58, 155] on input "18" at bounding box center [53, 159] width 34 height 20
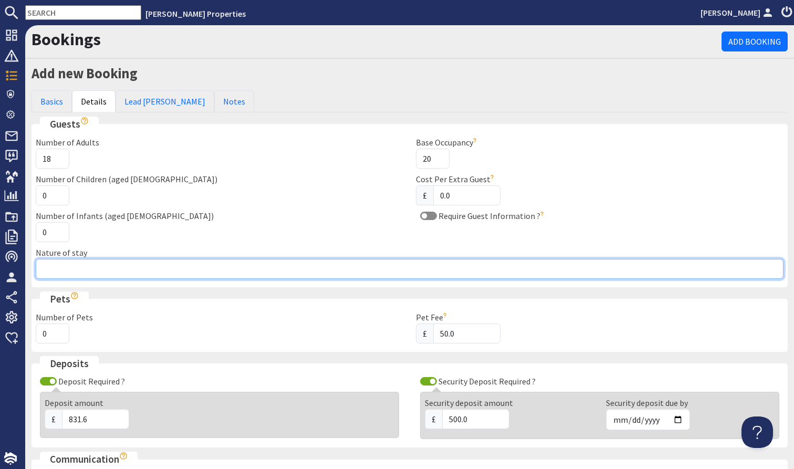
click at [81, 259] on input "Nature of stay" at bounding box center [410, 269] width 748 height 20
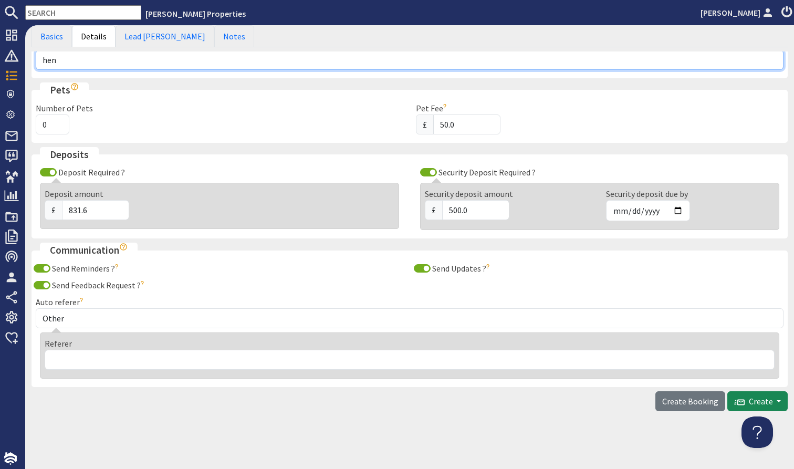
type input "hen"
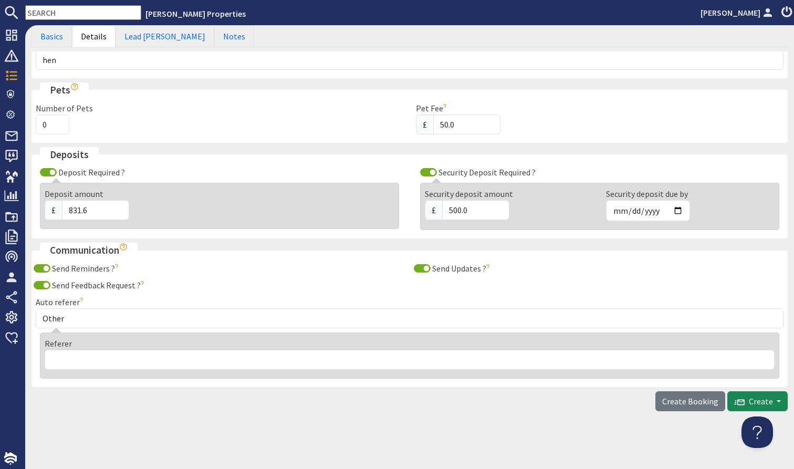
click at [164, 237] on div "Guests Number of Adults 18 Number of Children (aged [DEMOGRAPHIC_DATA]) 0 Numbe…" at bounding box center [410, 147] width 756 height 479
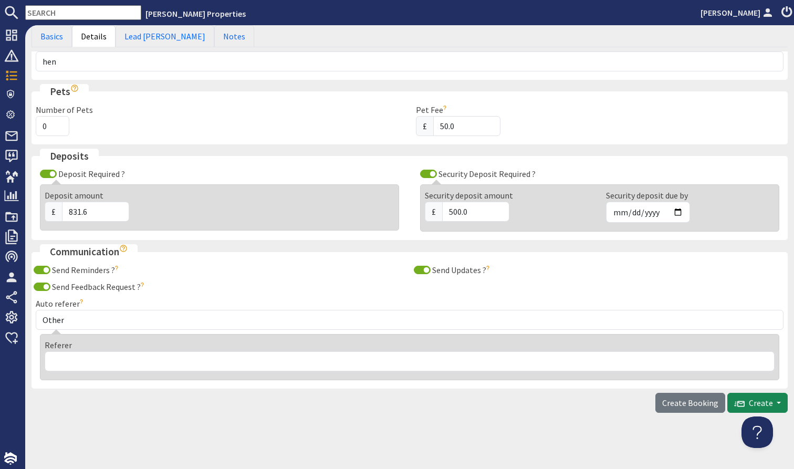
scroll to position [207, 0]
click at [42, 272] on input "Send Reminders ?" at bounding box center [42, 270] width 17 height 8
checkbox input "false"
click at [40, 283] on input "Send Feedback Request ?" at bounding box center [42, 287] width 17 height 8
checkbox input "false"
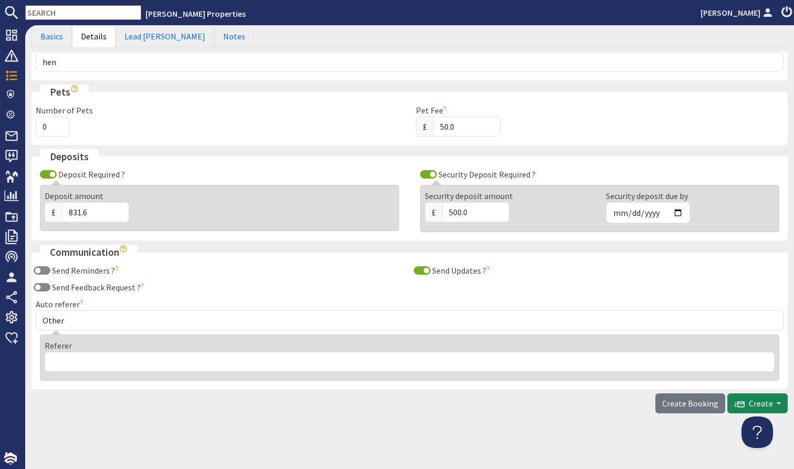
click at [426, 271] on input "Send Updates ?" at bounding box center [422, 270] width 17 height 8
checkbox input "false"
click at [48, 175] on input "Deposit Required ?" at bounding box center [48, 174] width 17 height 8
checkbox input "false"
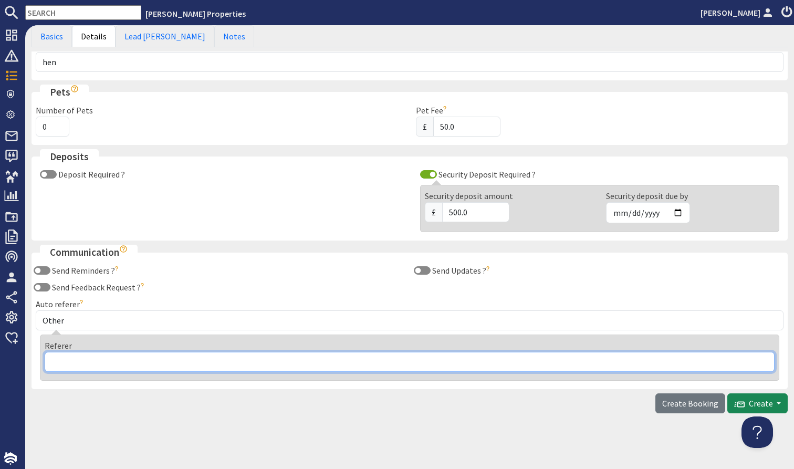
click at [147, 355] on input "Referer" at bounding box center [410, 362] width 730 height 20
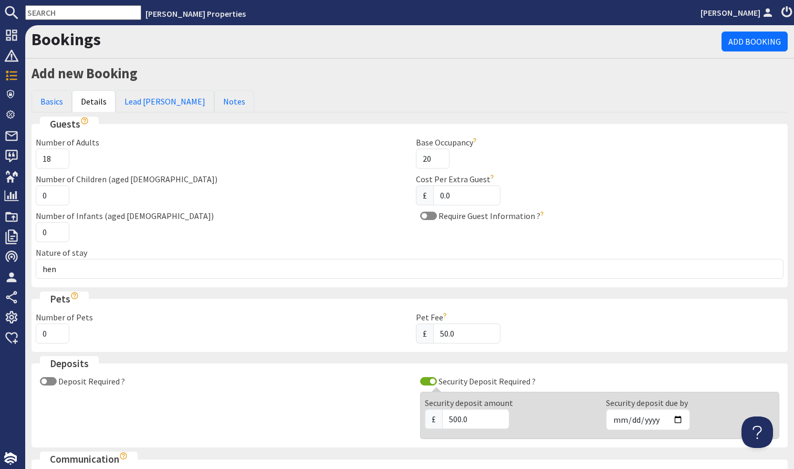
scroll to position [0, 0]
type input "go hen"
click at [150, 97] on link "Lead [PERSON_NAME]" at bounding box center [165, 101] width 99 height 22
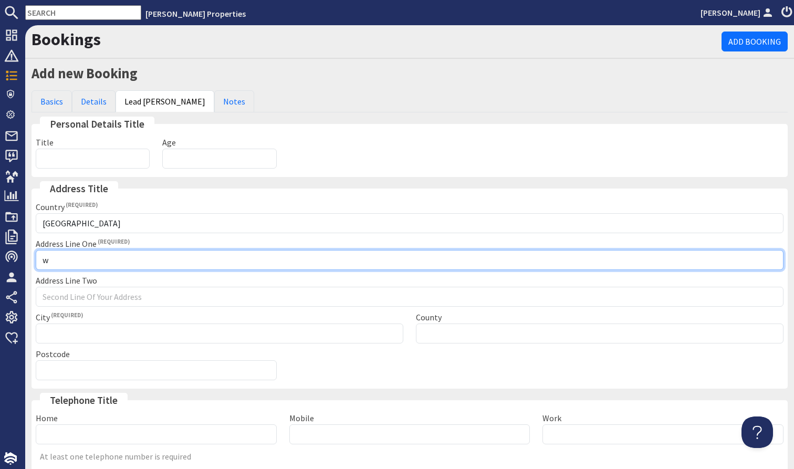
type input "w"
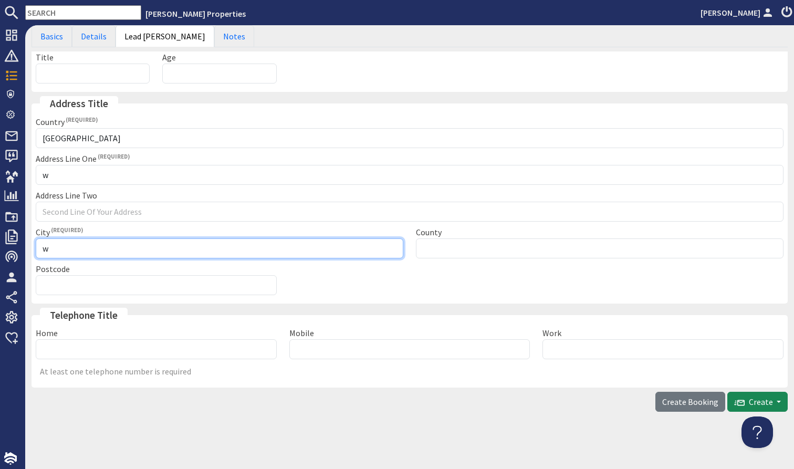
scroll to position [84, 0]
type input "w"
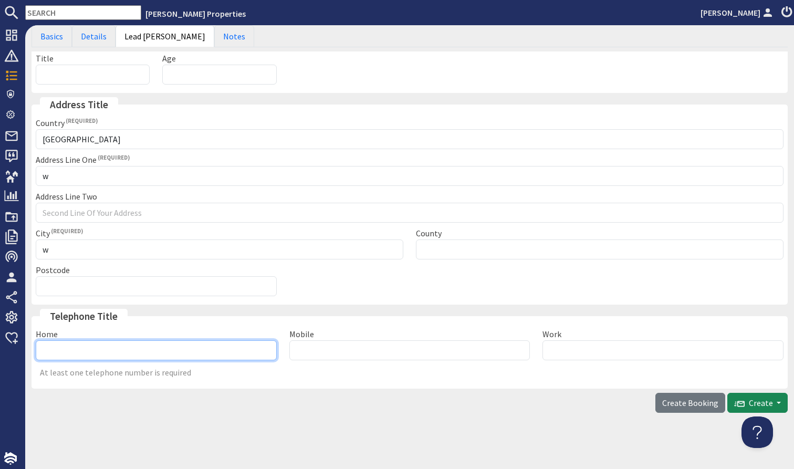
paste input "07918665719"
type input "07918665719"
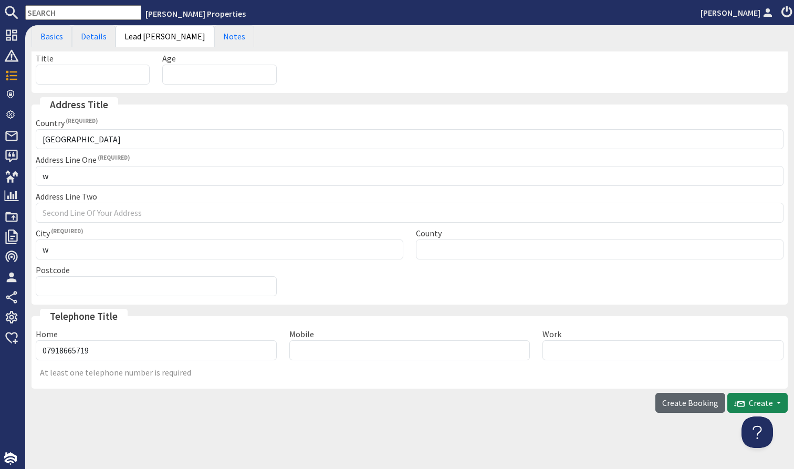
click at [686, 405] on span "Create Booking" at bounding box center [690, 403] width 56 height 11
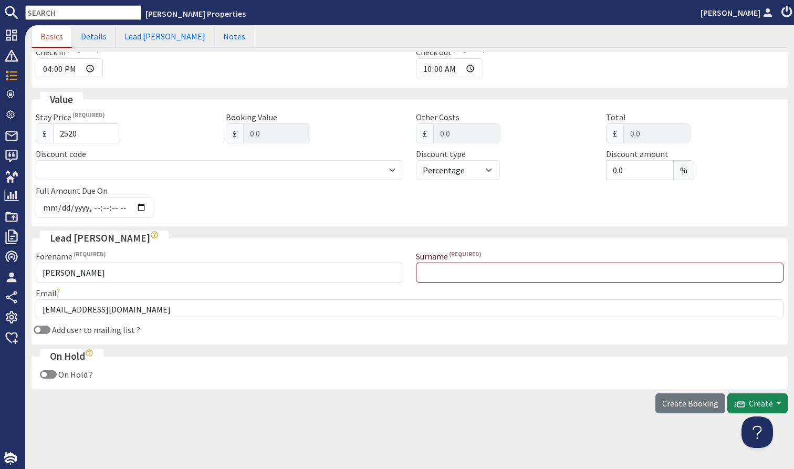
scroll to position [288, 0]
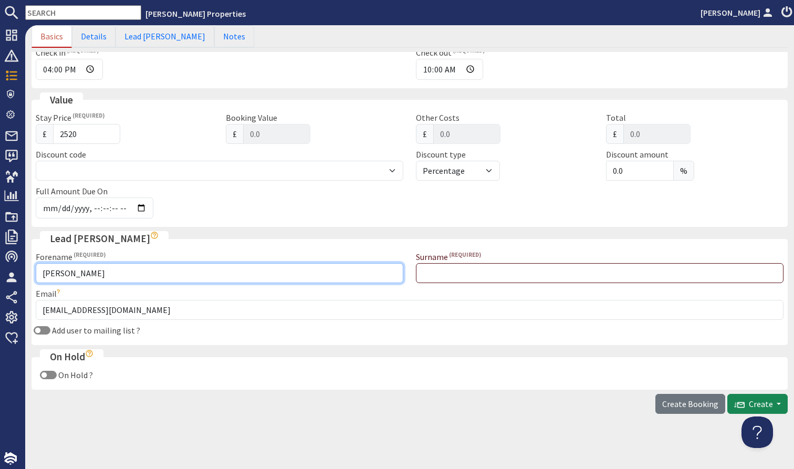
drag, startPoint x: 123, startPoint y: 269, endPoint x: 75, endPoint y: 268, distance: 47.8
click at [127, 278] on input "[PERSON_NAME]" at bounding box center [220, 273] width 368 height 20
drag, startPoint x: 119, startPoint y: 274, endPoint x: 77, endPoint y: 272, distance: 42.6
click at [77, 272] on input "[PERSON_NAME]" at bounding box center [220, 273] width 368 height 20
type input "Beverley"
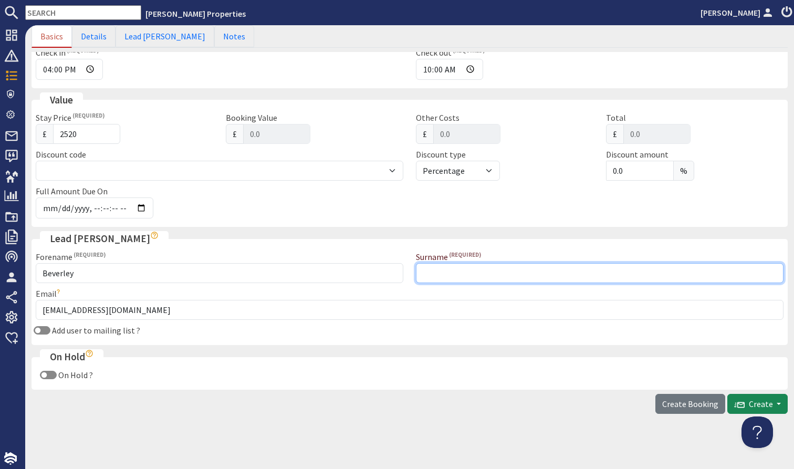
paste input "[PERSON_NAME]"
type input "[PERSON_NAME]"
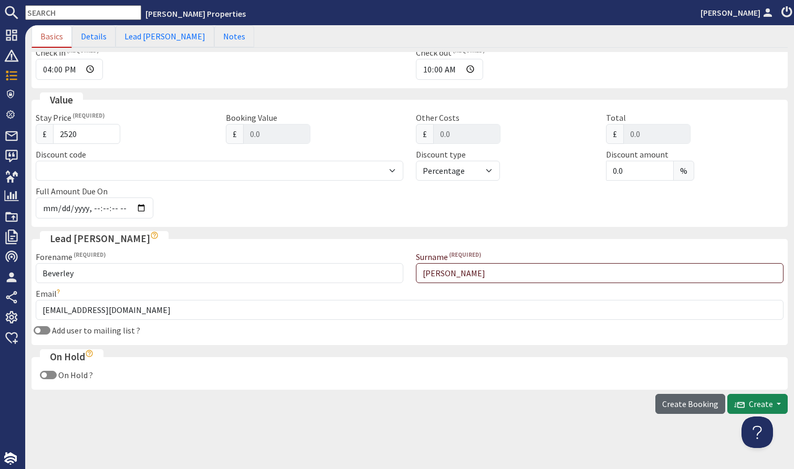
click at [668, 401] on span "Create Booking" at bounding box center [690, 404] width 56 height 11
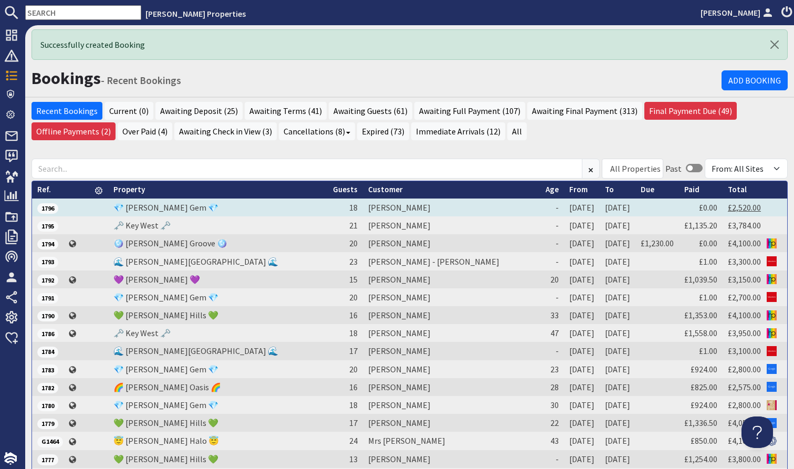
click at [750, 209] on link "£2,520.00" at bounding box center [744, 207] width 33 height 11
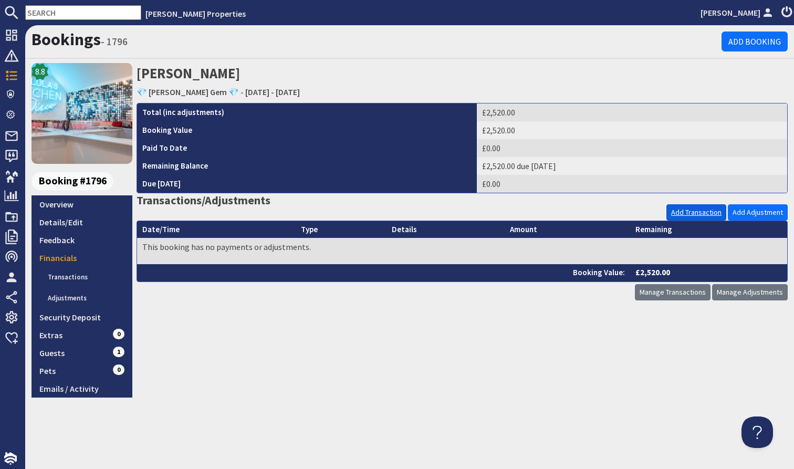
click at [695, 210] on link "Add Transaction" at bounding box center [696, 212] width 60 height 16
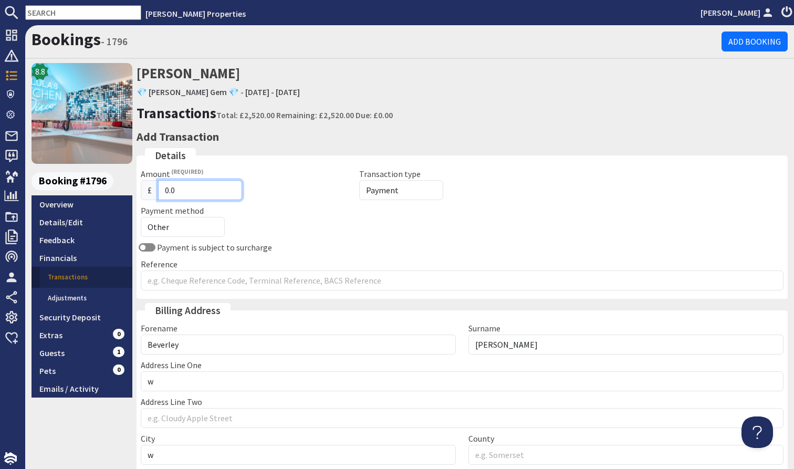
click at [205, 187] on input "0.0" at bounding box center [200, 190] width 84 height 20
type input "0"
type input "8"
type input "800"
select select "offline_bank_transfer_payment"
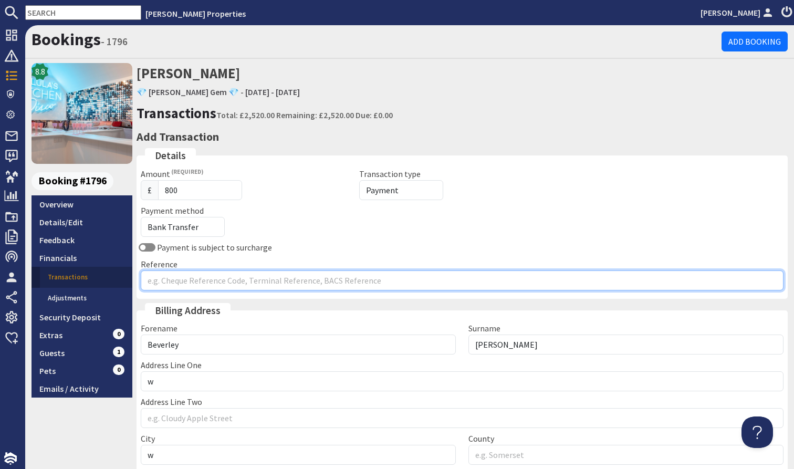
click at [207, 270] on input "Reference" at bounding box center [462, 280] width 643 height 20
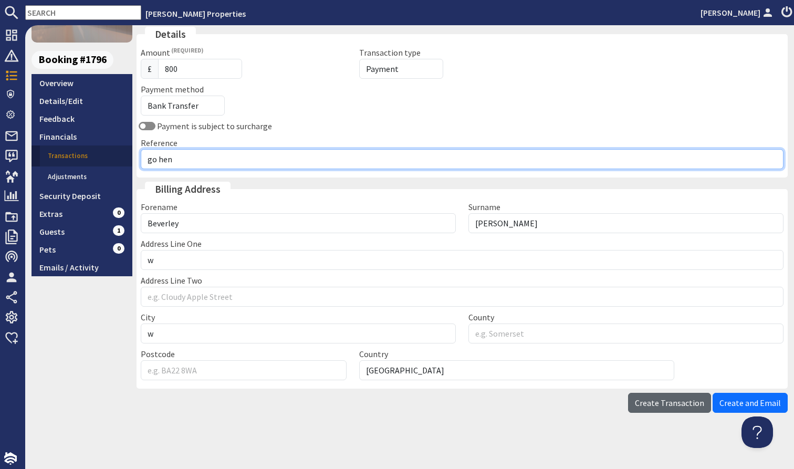
type input "go hen"
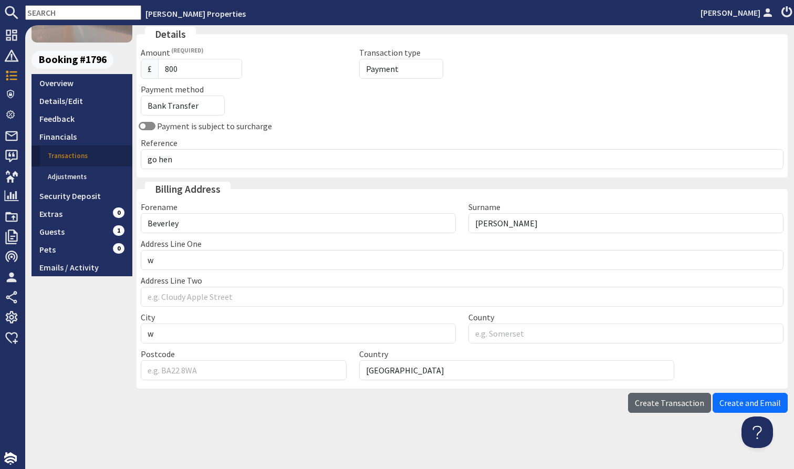
scroll to position [121, 0]
click at [679, 393] on button "Create Transaction" at bounding box center [669, 403] width 83 height 20
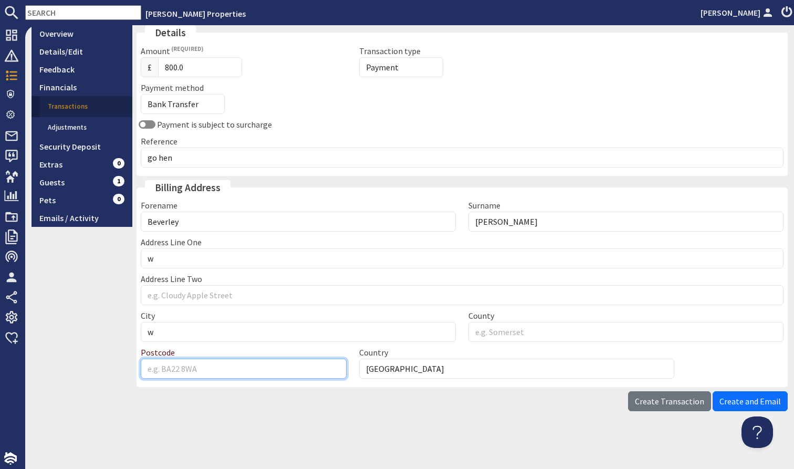
scroll to position [169, 0]
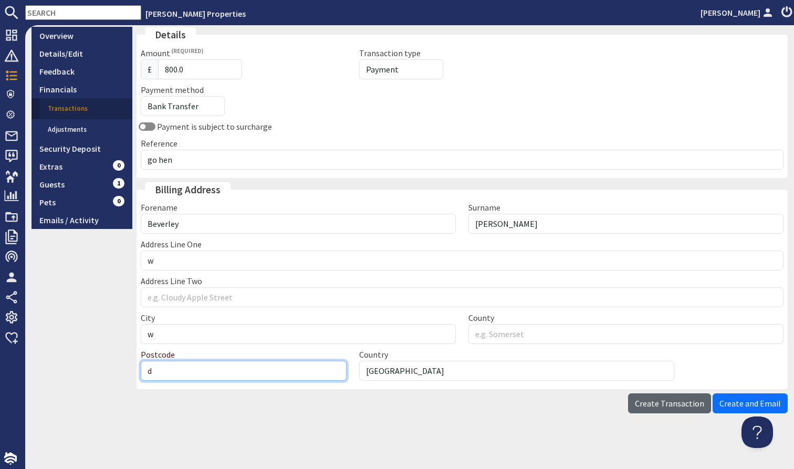
type input "d"
click at [673, 404] on span "Create Transaction" at bounding box center [669, 403] width 69 height 11
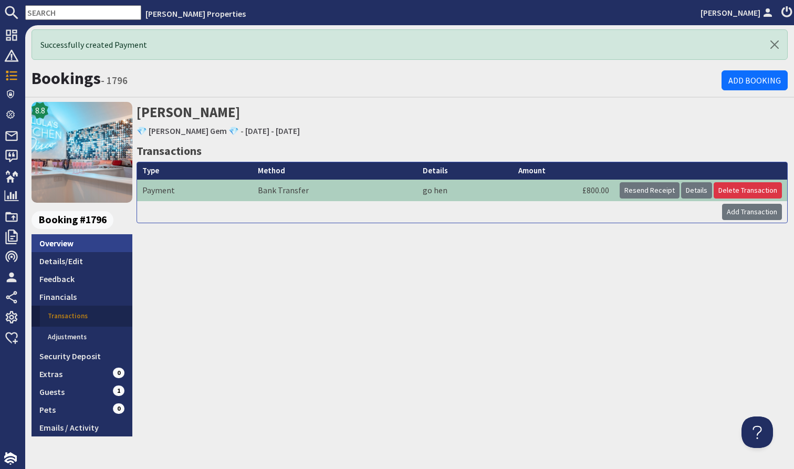
click at [61, 246] on link "Overview" at bounding box center [82, 243] width 101 height 18
